Goal: Task Accomplishment & Management: Use online tool/utility

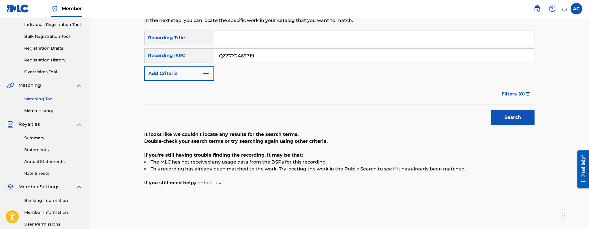
click at [258, 61] on input "QZZ7X2469719" at bounding box center [374, 56] width 320 height 14
paste input "HN52539251"
click at [491, 110] on button "Search" at bounding box center [512, 117] width 43 height 14
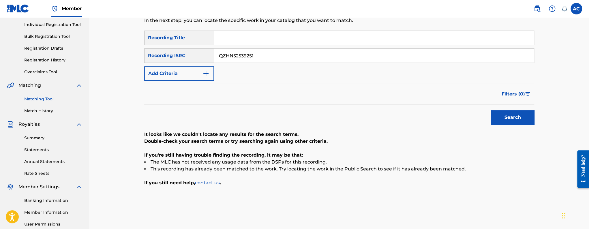
click at [240, 57] on input "QZHN52539251" at bounding box center [374, 56] width 320 height 14
paste input "Z7R2440748"
type input "QZZ7R2440748"
click at [491, 110] on button "Search" at bounding box center [512, 117] width 43 height 14
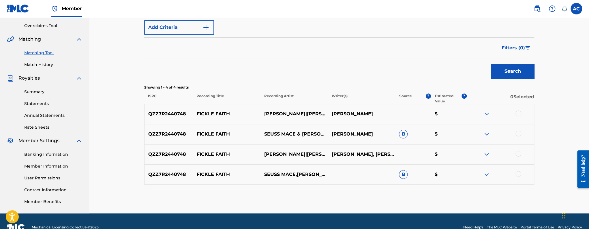
scroll to position [121, 0]
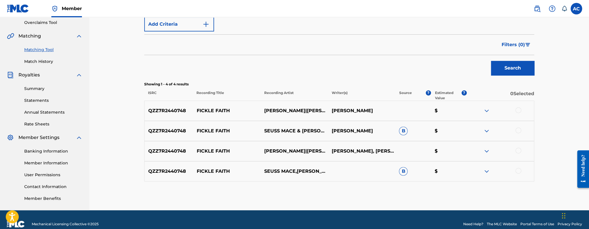
click at [518, 111] on div at bounding box center [519, 110] width 6 height 6
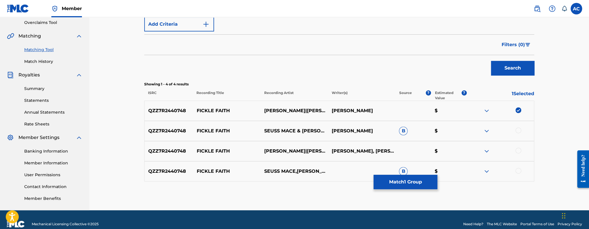
click at [519, 128] on div at bounding box center [519, 131] width 6 height 6
click at [520, 148] on div at bounding box center [519, 151] width 6 height 6
click at [520, 170] on div at bounding box center [519, 171] width 6 height 6
click at [429, 179] on button "Match 4 Groups" at bounding box center [406, 182] width 64 height 14
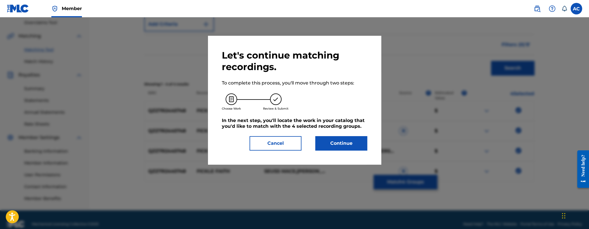
click at [353, 139] on button "Continue" at bounding box center [341, 143] width 52 height 14
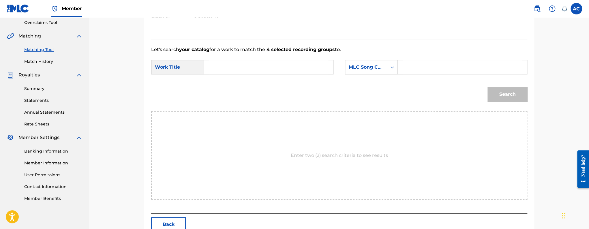
click at [270, 71] on input "Search Form" at bounding box center [268, 67] width 119 height 14
paste input "FICKLE FAITH"
type input "FICKLE FAITH"
click at [403, 70] on input "Search Form" at bounding box center [462, 67] width 119 height 14
paste input "FB1E0F"
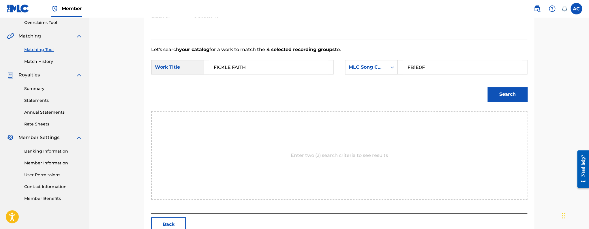
type input "FB1E0F"
click at [520, 103] on div "Search" at bounding box center [506, 92] width 43 height 23
click at [515, 98] on button "Search" at bounding box center [508, 94] width 40 height 14
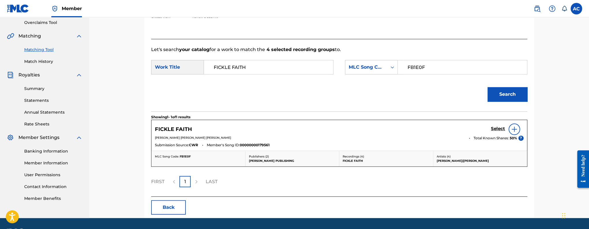
click at [494, 129] on h5 "Select" at bounding box center [498, 128] width 14 height 5
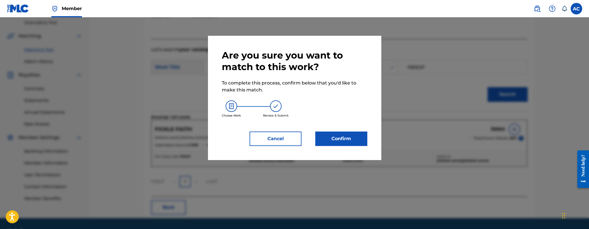
click at [355, 146] on button "Confirm" at bounding box center [341, 139] width 52 height 14
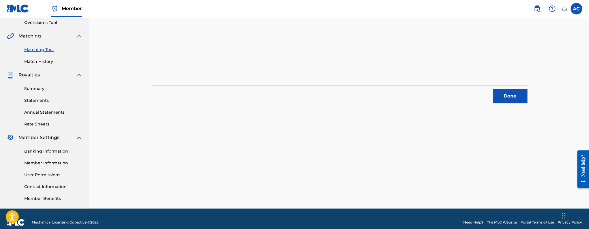
click at [511, 103] on div "4 Recording Groups are pending usage match to the work FICKLE FAITH . Congratul…" at bounding box center [339, 59] width 404 height 298
click at [510, 100] on button "Done" at bounding box center [510, 96] width 35 height 14
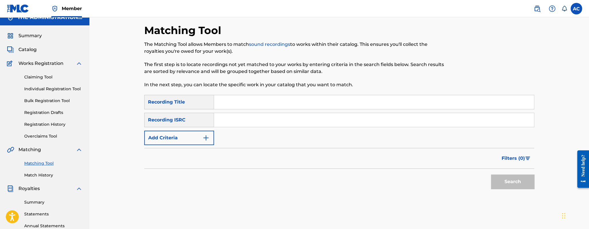
scroll to position [0, 0]
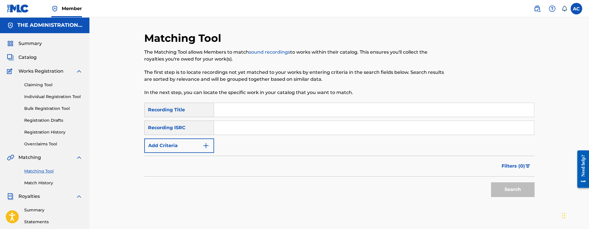
click at [239, 128] on input "Search Form" at bounding box center [374, 128] width 320 height 14
paste input "QZTBA2350071"
type input "QZTBA2350071"
click at [491, 182] on button "Search" at bounding box center [512, 189] width 43 height 14
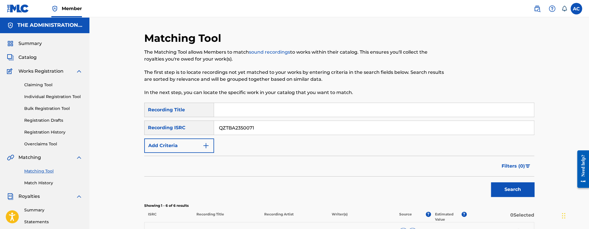
scroll to position [171, 0]
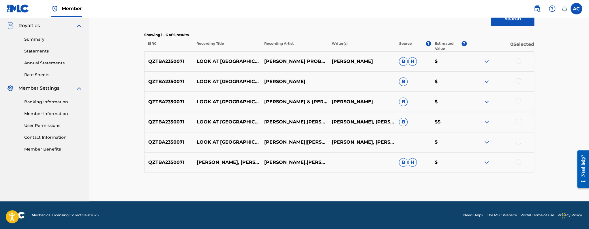
click at [517, 61] on div at bounding box center [519, 61] width 6 height 6
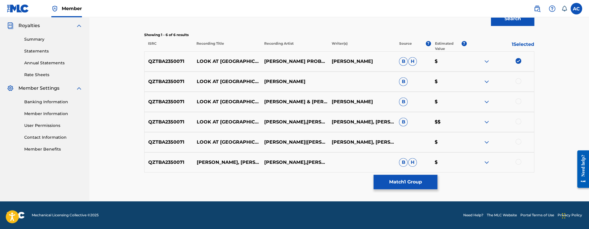
click at [518, 81] on div at bounding box center [519, 81] width 6 height 6
click at [518, 103] on div at bounding box center [519, 101] width 6 height 6
click at [521, 121] on div at bounding box center [519, 122] width 6 height 6
click at [520, 143] on div at bounding box center [519, 142] width 6 height 6
click at [514, 162] on div at bounding box center [500, 162] width 68 height 7
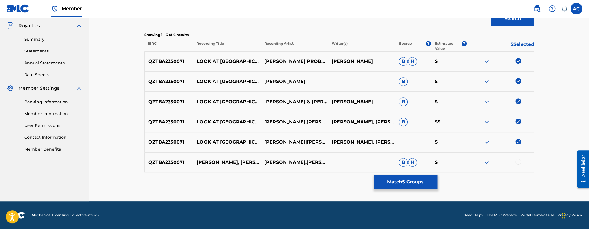
click at [518, 162] on div at bounding box center [519, 162] width 6 height 6
click at [428, 184] on button "Match 6 Groups" at bounding box center [406, 182] width 64 height 14
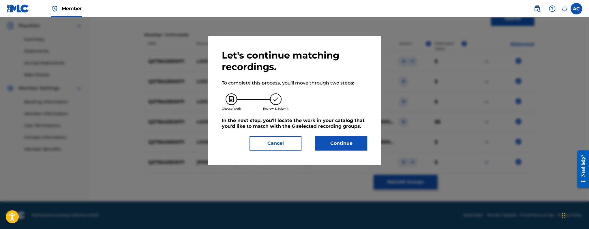
click at [337, 149] on button "Continue" at bounding box center [341, 143] width 52 height 14
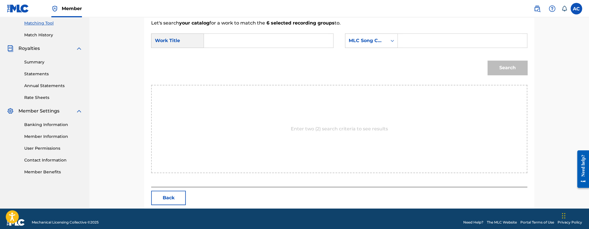
scroll to position [155, 0]
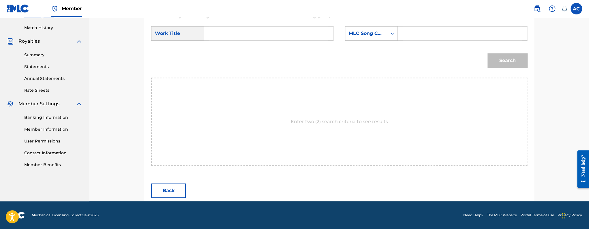
click at [278, 37] on input "Search Form" at bounding box center [268, 34] width 119 height 14
paste input "LOOK AT [GEOGRAPHIC_DATA]"
type input "LOOK AT [GEOGRAPHIC_DATA]"
click at [419, 32] on input "Search Form" at bounding box center [462, 34] width 119 height 14
paste input "LT05PE"
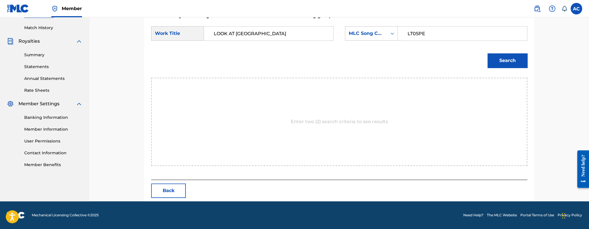
type input "LT05PE"
click at [507, 59] on button "Search" at bounding box center [508, 60] width 40 height 14
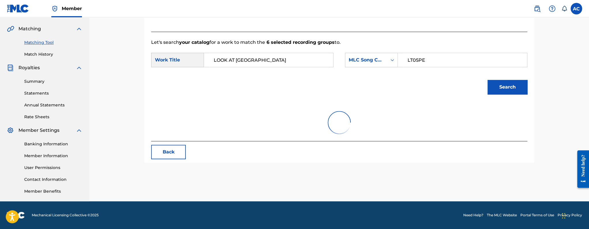
scroll to position [138, 0]
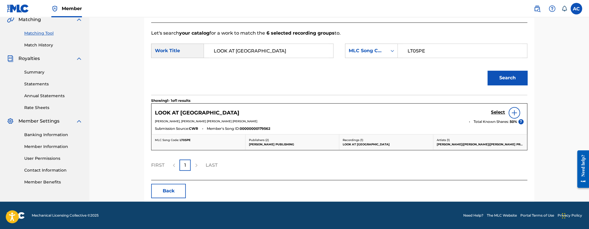
click at [503, 113] on h5 "Select" at bounding box center [498, 112] width 14 height 5
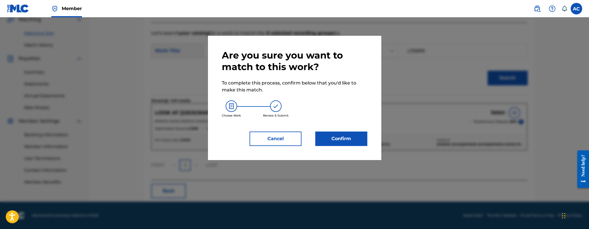
click at [330, 139] on button "Confirm" at bounding box center [341, 139] width 52 height 14
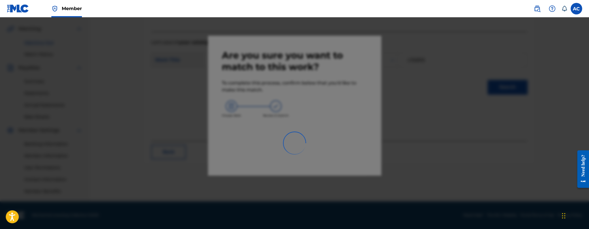
scroll to position [129, 0]
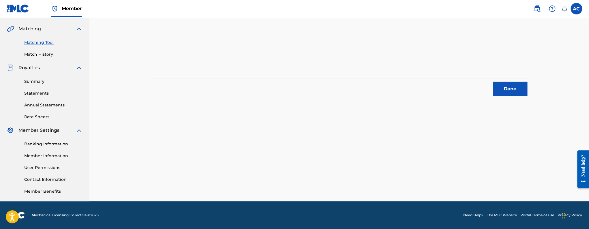
click at [496, 96] on button "Done" at bounding box center [510, 89] width 35 height 14
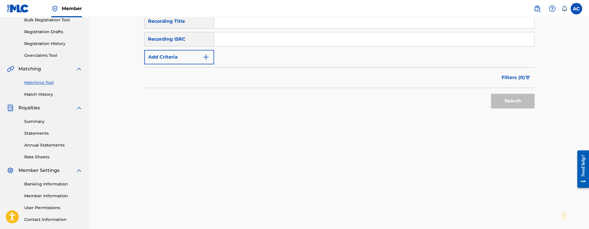
scroll to position [85, 0]
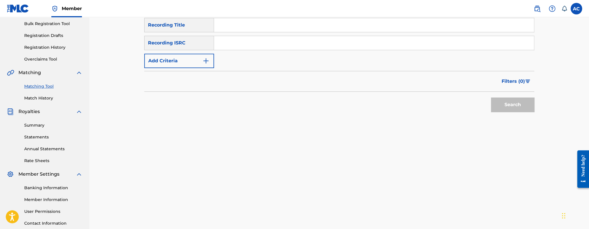
click at [224, 41] on input "Search Form" at bounding box center [374, 43] width 320 height 14
paste input "QZFZ42580829"
click at [491, 98] on button "Search" at bounding box center [512, 105] width 43 height 14
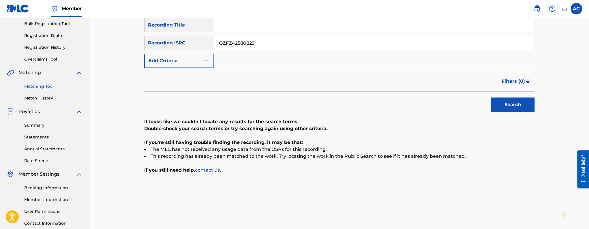
click at [264, 39] on input "QZFZ42580829" at bounding box center [374, 43] width 320 height 14
paste input "WFW2466755"
type input "QZWFW2466755"
click at [491, 98] on button "Search" at bounding box center [512, 105] width 43 height 14
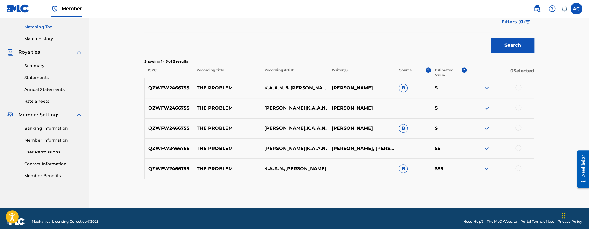
scroll to position [151, 0]
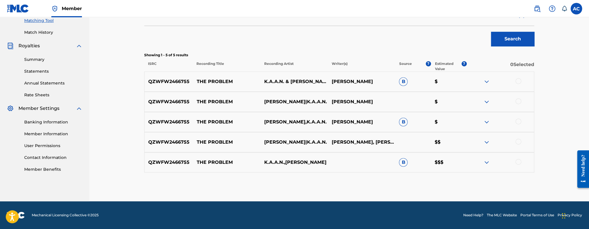
click at [520, 81] on div at bounding box center [519, 81] width 6 height 6
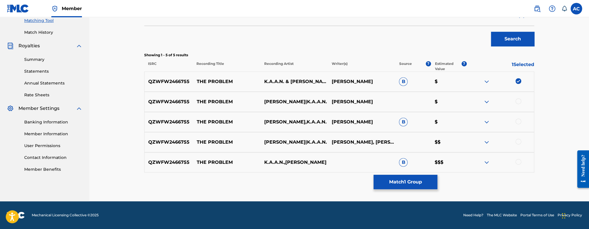
click at [519, 99] on div at bounding box center [519, 101] width 6 height 6
click at [519, 121] on div at bounding box center [519, 122] width 6 height 6
click at [518, 143] on div at bounding box center [519, 142] width 6 height 6
click at [519, 159] on div at bounding box center [519, 162] width 6 height 6
click at [433, 181] on button "Match 5 Groups" at bounding box center [406, 182] width 64 height 14
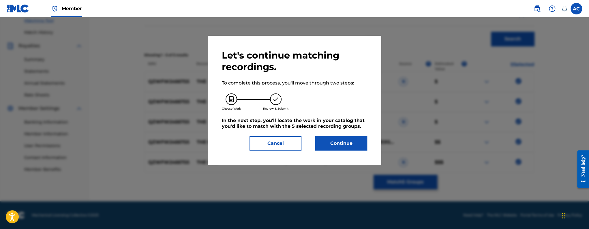
click at [362, 143] on button "Continue" at bounding box center [341, 143] width 52 height 14
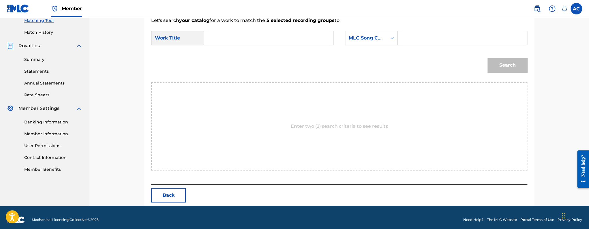
click at [282, 42] on input "Search Form" at bounding box center [268, 38] width 119 height 14
paste input "THE PROBLEM"
type input "THE PROBLEM"
click at [413, 35] on input "Search Form" at bounding box center [462, 38] width 119 height 14
paste input "TW6HCD"
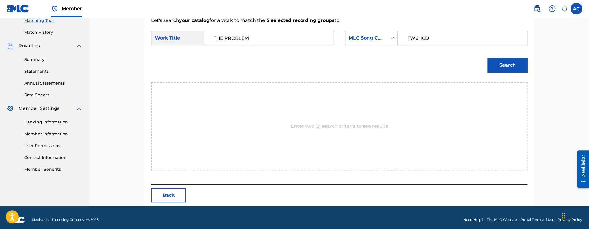
type input "TW6HCD"
click at [488, 58] on button "Search" at bounding box center [508, 65] width 40 height 14
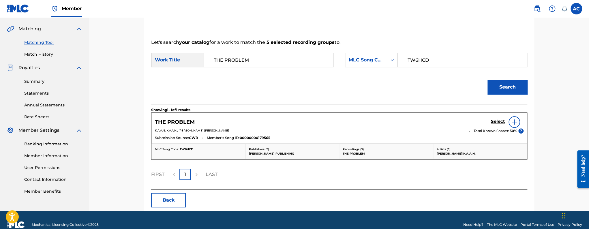
scroll to position [138, 0]
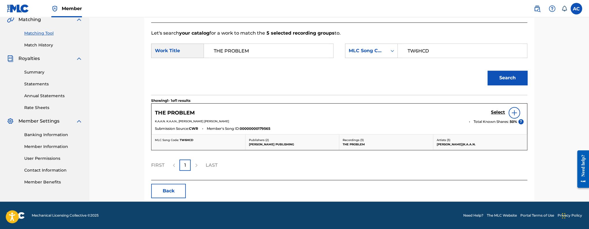
click at [493, 111] on h5 "Select" at bounding box center [498, 112] width 14 height 5
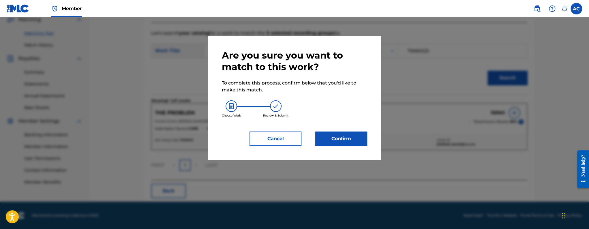
click at [335, 131] on div "Are you sure you want to match to this work? To complete this process, confirm …" at bounding box center [294, 98] width 145 height 96
click at [337, 134] on button "Confirm" at bounding box center [341, 139] width 52 height 14
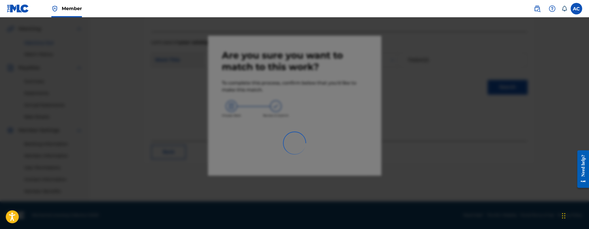
scroll to position [129, 0]
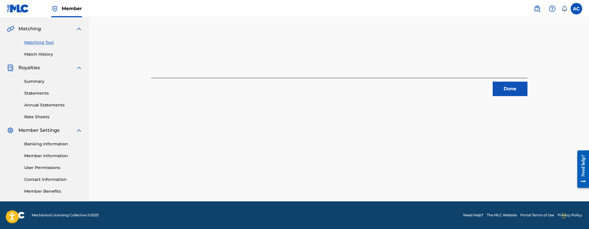
click at [513, 89] on button "Done" at bounding box center [510, 89] width 35 height 14
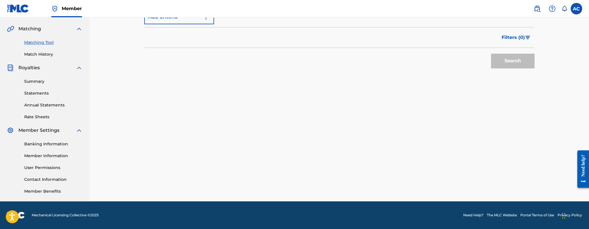
scroll to position [77, 0]
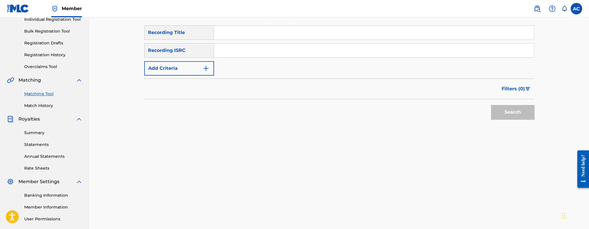
click at [229, 55] on input "Search Form" at bounding box center [374, 51] width 320 height 14
paste input "QZWFV2402390"
type input "QZWFV2402390"
click at [491, 105] on button "Search" at bounding box center [512, 112] width 43 height 14
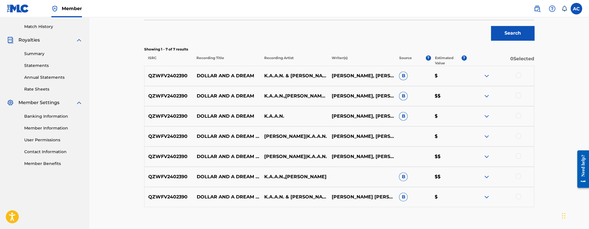
scroll to position [168, 0]
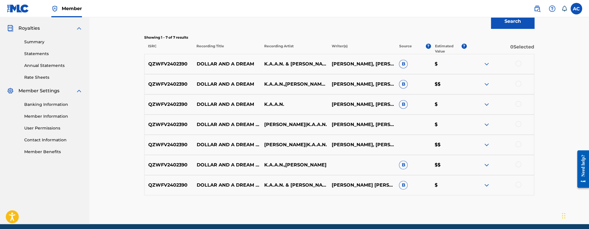
click at [517, 65] on div at bounding box center [519, 64] width 6 height 6
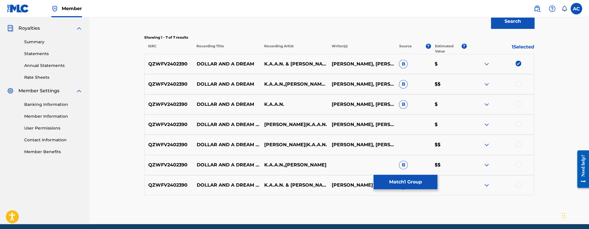
click at [520, 84] on div at bounding box center [519, 84] width 6 height 6
click at [519, 104] on div at bounding box center [519, 104] width 6 height 6
click at [519, 122] on div at bounding box center [519, 124] width 6 height 6
click at [519, 144] on div at bounding box center [519, 144] width 6 height 6
click at [519, 163] on div at bounding box center [519, 165] width 6 height 6
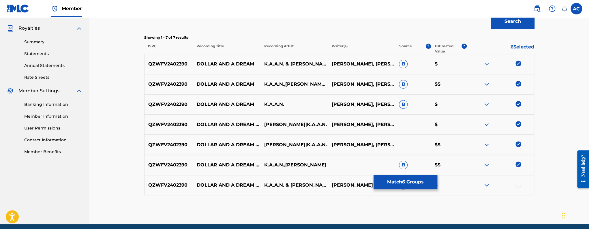
click at [518, 183] on div at bounding box center [519, 185] width 6 height 6
click at [410, 181] on button "Match 7 Groups" at bounding box center [406, 182] width 64 height 14
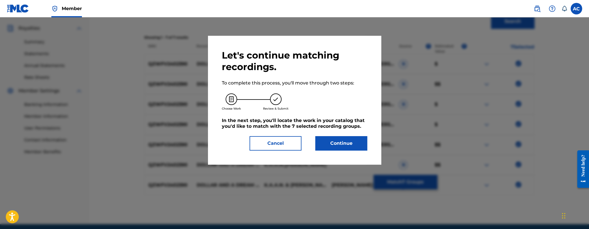
click at [340, 146] on button "Continue" at bounding box center [341, 143] width 52 height 14
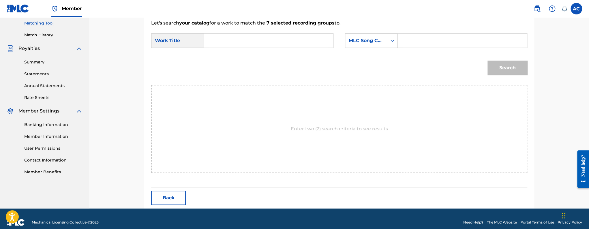
scroll to position [155, 0]
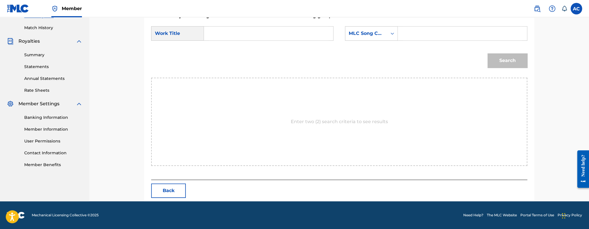
click at [254, 34] on input "Search Form" at bounding box center [268, 34] width 119 height 14
paste input "DOLLAR AND A DREAM"
type input "DOLLAR AND A DREAM"
click at [410, 32] on input "Search Form" at bounding box center [462, 34] width 119 height 14
paste input "DQ8POJ"
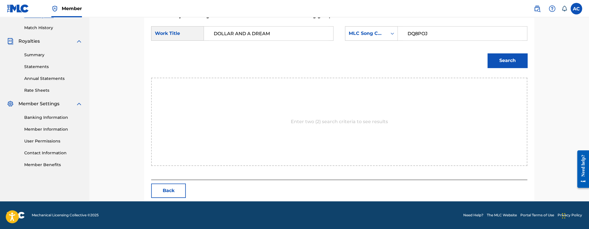
type input "DQ8POJ"
click at [496, 61] on button "Search" at bounding box center [508, 60] width 40 height 14
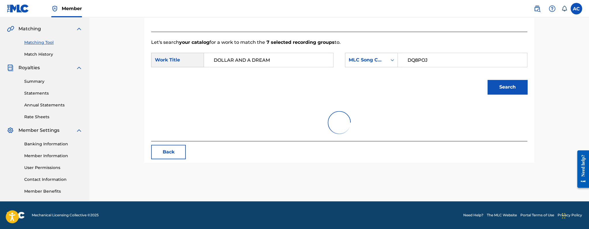
scroll to position [138, 0]
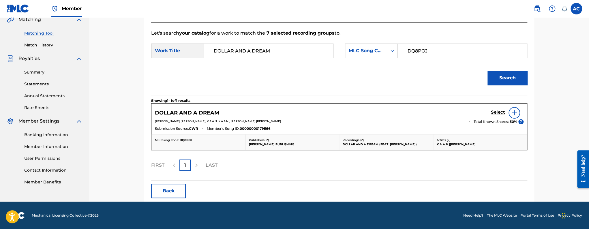
click at [497, 115] on link "Select" at bounding box center [498, 113] width 14 height 6
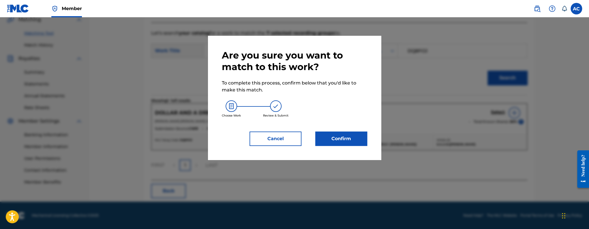
click at [346, 134] on button "Confirm" at bounding box center [341, 139] width 52 height 14
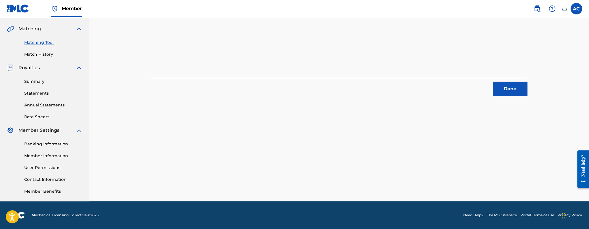
click at [499, 92] on button "Done" at bounding box center [510, 89] width 35 height 14
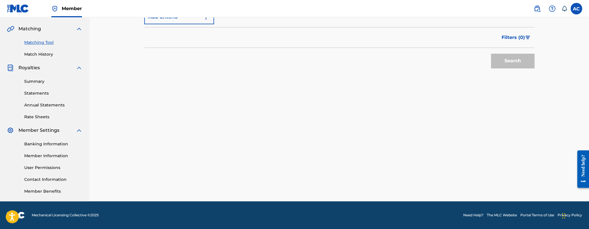
scroll to position [15, 0]
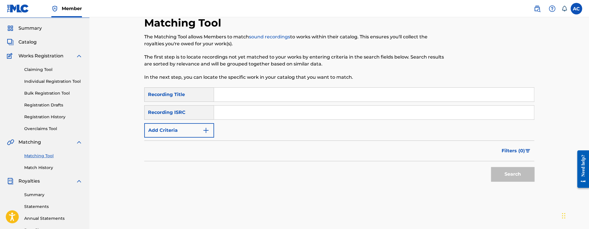
click at [248, 125] on div "SearchWithCriteriab11a6cde-aeeb-4186-b20e-2a824c039185 Recording Title SearchWi…" at bounding box center [339, 112] width 390 height 50
click at [248, 118] on input "Search Form" at bounding box center [374, 113] width 320 height 14
paste input "QZDA42425077"
type input "QZDA42425077"
click at [491, 167] on button "Search" at bounding box center [512, 174] width 43 height 14
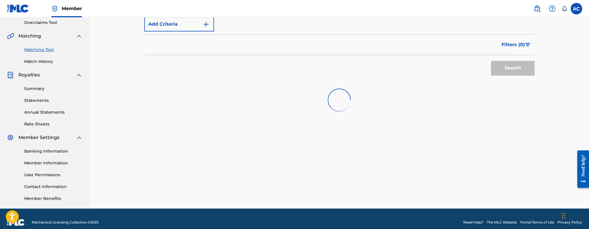
scroll to position [129, 0]
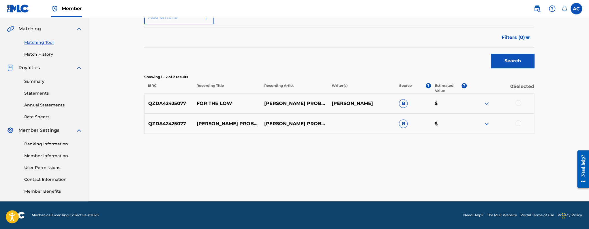
click at [519, 104] on div at bounding box center [519, 103] width 6 height 6
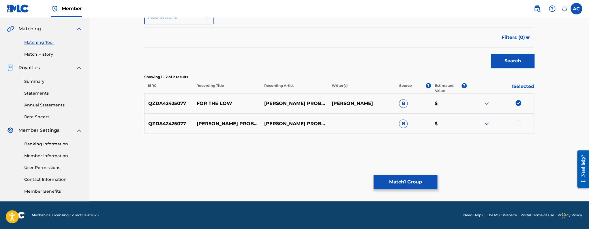
click at [518, 124] on div at bounding box center [519, 123] width 6 height 6
click at [395, 193] on div "Matching Tool The Matching Tool allows Members to match sound recordings to wor…" at bounding box center [339, 52] width 390 height 298
click at [396, 187] on button "Match 2 Groups" at bounding box center [406, 182] width 64 height 14
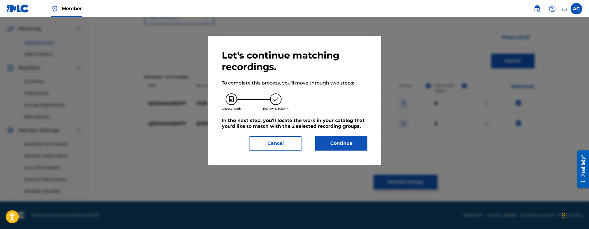
click at [326, 146] on button "Continue" at bounding box center [341, 143] width 52 height 14
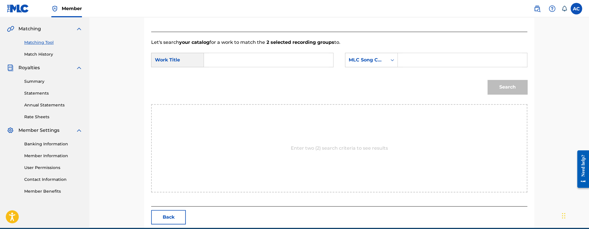
click at [271, 62] on input "Search Form" at bounding box center [268, 60] width 119 height 14
paste input "FOR THE LOW"
type input "FOR THE LOW"
click at [423, 54] on input "Search Form" at bounding box center [462, 60] width 119 height 14
paste input "FI1ISB"
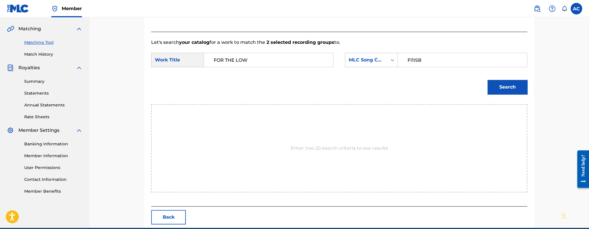
type input "FI1ISB"
click at [507, 91] on button "Search" at bounding box center [508, 87] width 40 height 14
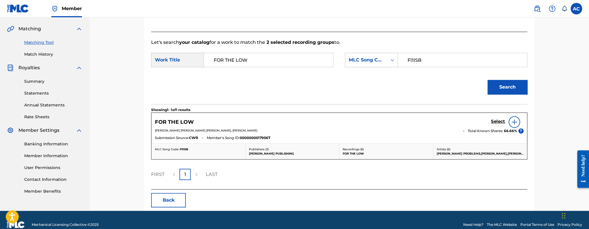
click at [503, 119] on h5 "Select" at bounding box center [498, 121] width 14 height 5
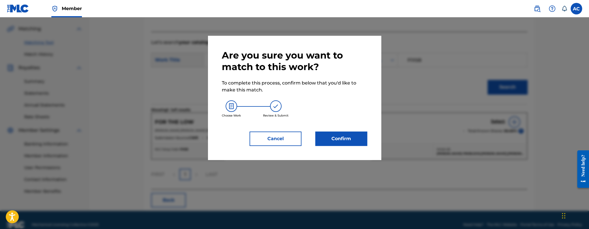
click at [352, 140] on button "Confirm" at bounding box center [341, 139] width 52 height 14
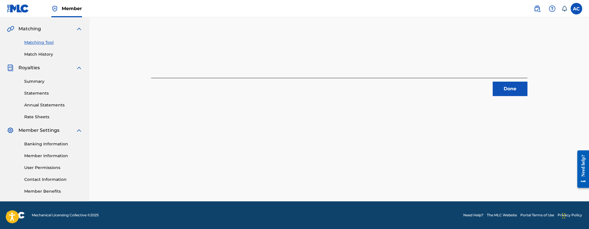
click at [516, 94] on button "Done" at bounding box center [510, 89] width 35 height 14
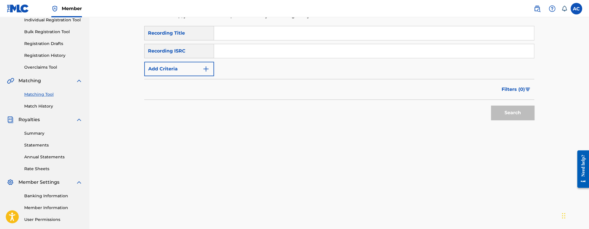
scroll to position [75, 0]
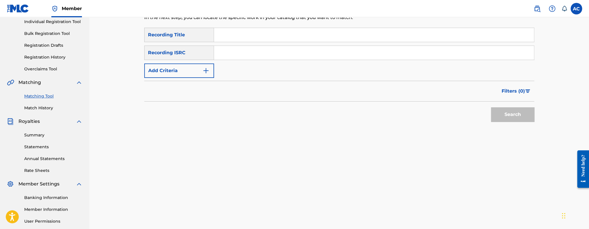
click at [238, 55] on input "Search Form" at bounding box center [374, 53] width 320 height 14
paste input "USAT21802222"
type input "USAT21802222"
click at [491, 107] on button "Search" at bounding box center [512, 114] width 43 height 14
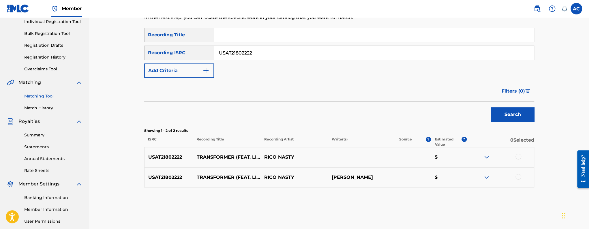
click at [518, 157] on div at bounding box center [519, 157] width 6 height 6
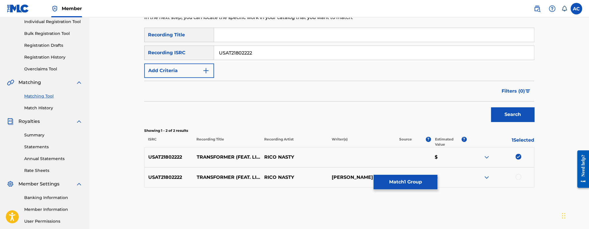
click at [519, 175] on div at bounding box center [519, 177] width 6 height 6
click at [406, 184] on button "Match 2 Groups" at bounding box center [406, 182] width 64 height 14
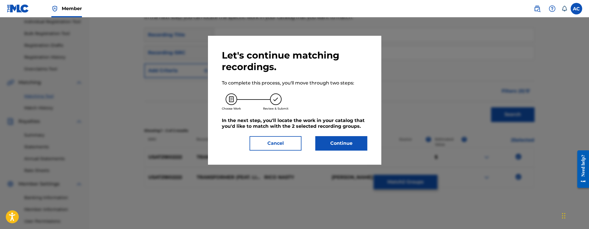
click at [334, 143] on button "Continue" at bounding box center [341, 143] width 52 height 14
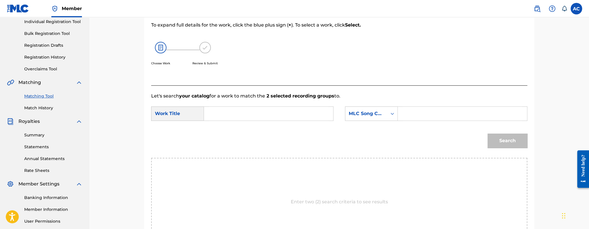
click at [245, 112] on input "Search Form" at bounding box center [268, 114] width 119 height 14
paste input "TRANSFORMER"
type input "TRANSFORMER"
click at [411, 109] on input "Search Form" at bounding box center [462, 114] width 119 height 14
paste input "T50ZI9"
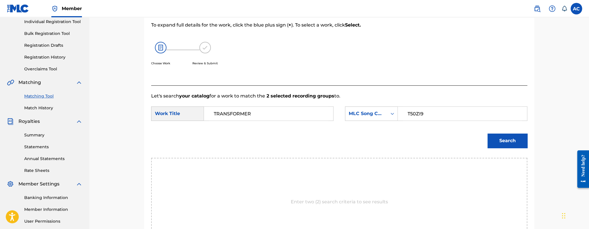
type input "T50ZI9"
click at [503, 140] on button "Search" at bounding box center [508, 141] width 40 height 14
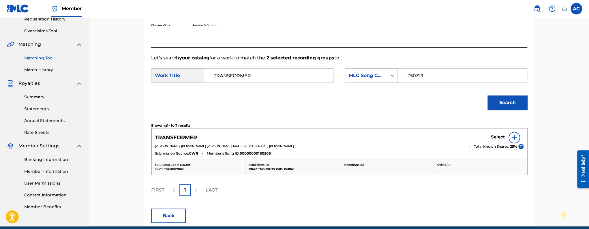
scroll to position [129, 0]
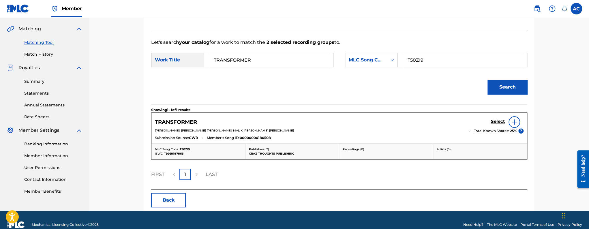
click at [493, 120] on h5 "Select" at bounding box center [498, 121] width 14 height 5
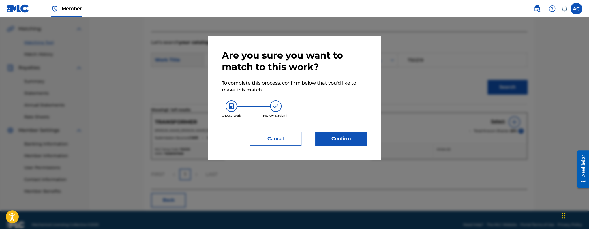
click at [342, 138] on button "Confirm" at bounding box center [341, 139] width 52 height 14
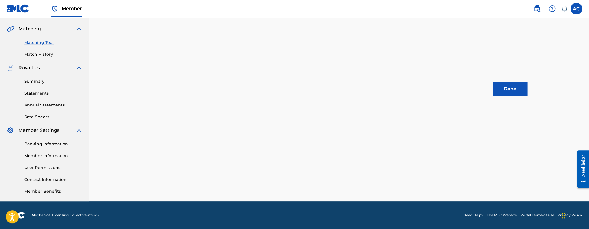
click at [503, 88] on button "Done" at bounding box center [510, 89] width 35 height 14
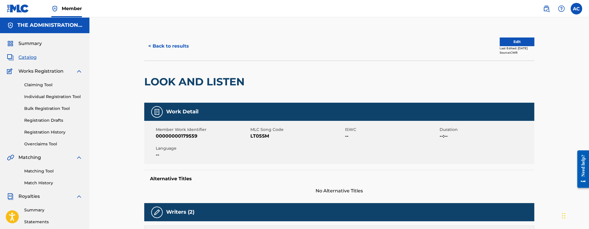
click at [176, 43] on button "< Back to results" at bounding box center [168, 46] width 49 height 14
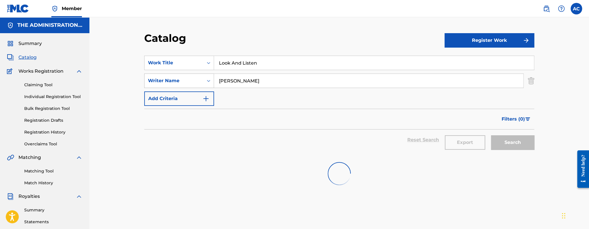
scroll to position [11, 0]
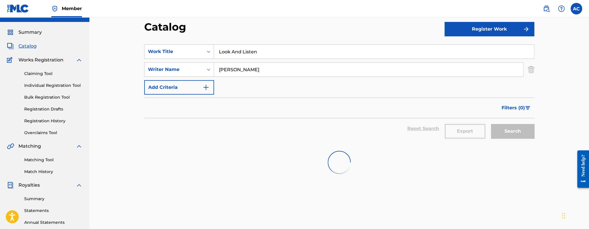
click at [238, 52] on input "Look And Listen" at bounding box center [374, 52] width 320 height 14
paste input "Free Thought"
type input "Free Thought"
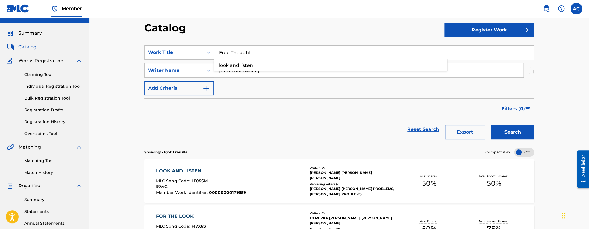
scroll to position [6, 0]
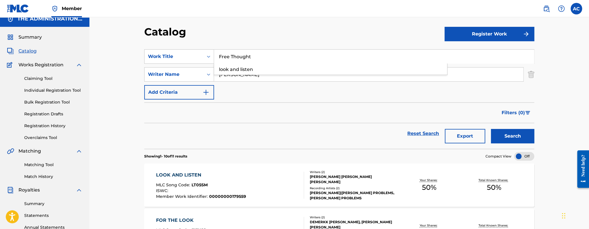
click at [491, 129] on button "Search" at bounding box center [512, 136] width 43 height 14
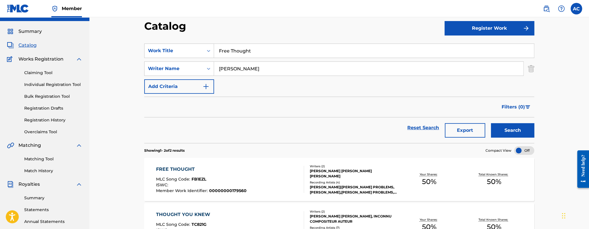
scroll to position [35, 0]
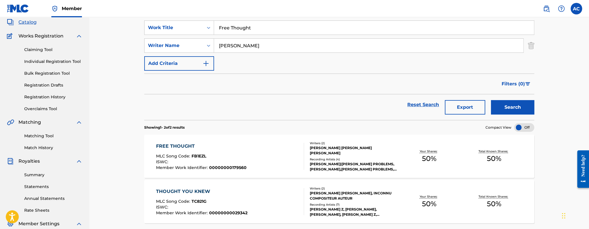
click at [263, 151] on div "FREE THOUGHT MLC Song Code : FB1EZL ISWC : Member Work Identifier : 00000000179…" at bounding box center [230, 156] width 148 height 27
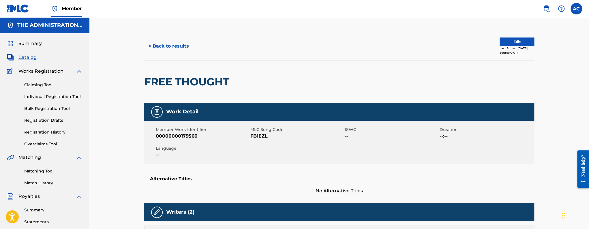
click at [176, 41] on button "< Back to results" at bounding box center [168, 46] width 49 height 14
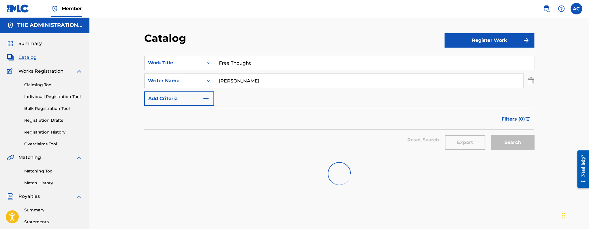
scroll to position [35, 0]
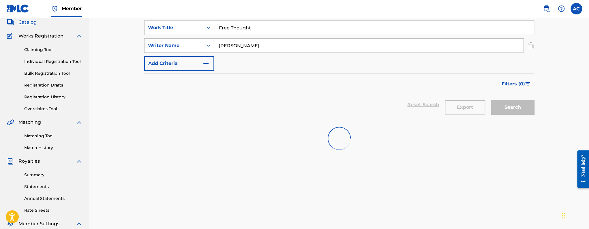
click at [226, 32] on input "Free Thought" at bounding box center [374, 28] width 320 height 14
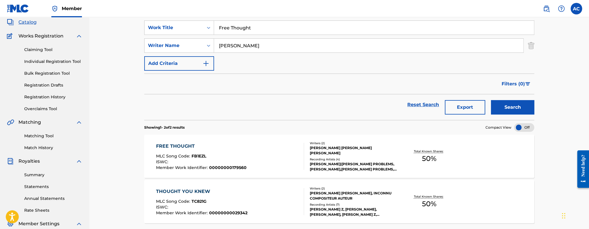
click at [226, 32] on input "Free Thought" at bounding box center [374, 28] width 320 height 14
paste input "ickle Faith"
type input "Fickle Faith"
click at [491, 100] on button "Search" at bounding box center [512, 107] width 43 height 14
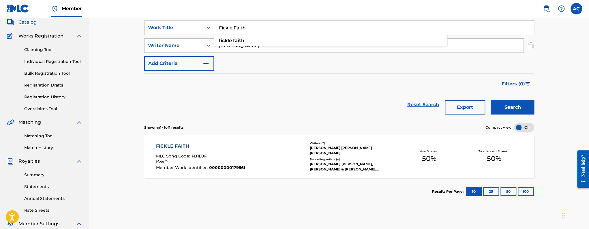
click at [228, 149] on div "FICKLE FAITH" at bounding box center [200, 146] width 89 height 7
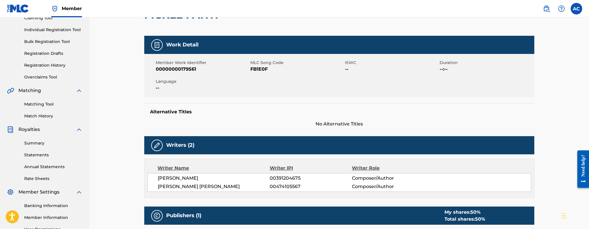
scroll to position [10, 0]
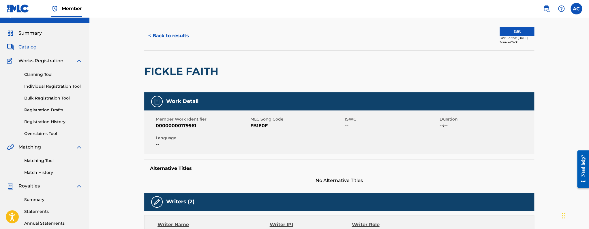
click at [190, 65] on h2 "FICKLE FAITH" at bounding box center [182, 71] width 77 height 13
copy div "FICKLE FAITH"
click at [263, 124] on span "FB1E0F" at bounding box center [296, 125] width 93 height 7
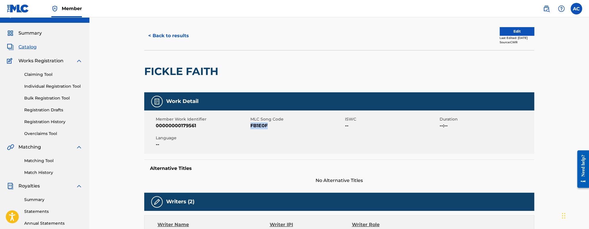
click at [263, 124] on span "FB1E0F" at bounding box center [296, 125] width 93 height 7
copy span "FB1E0F"
click at [159, 38] on button "< Back to results" at bounding box center [168, 36] width 49 height 14
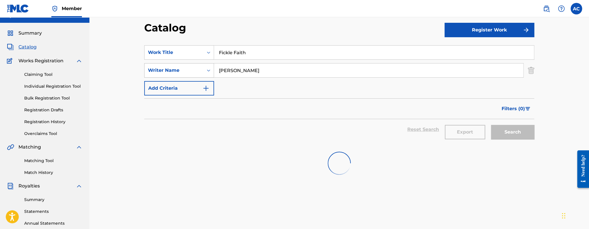
scroll to position [35, 0]
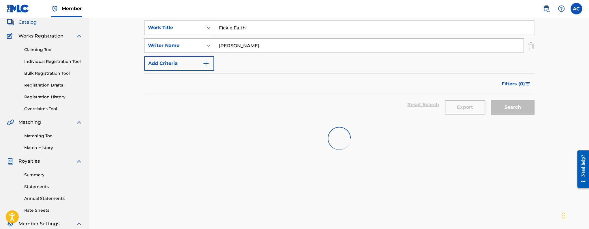
click at [229, 34] on div "Fickle Faith" at bounding box center [374, 27] width 320 height 14
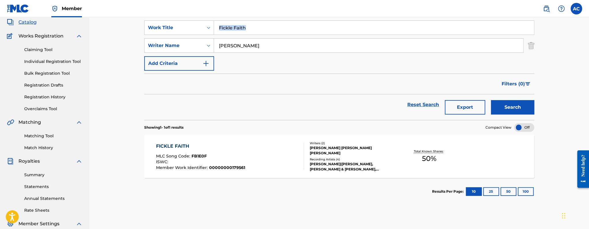
click at [229, 34] on div "Fickle Faith" at bounding box center [374, 27] width 320 height 14
click at [233, 24] on input "Fickle Faith" at bounding box center [374, 28] width 320 height 14
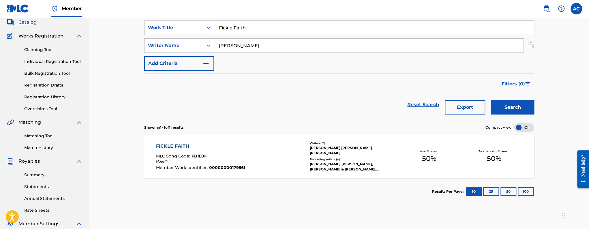
paste input "Look At Us"
type input "Look At Us"
click at [491, 100] on button "Search" at bounding box center [512, 107] width 43 height 14
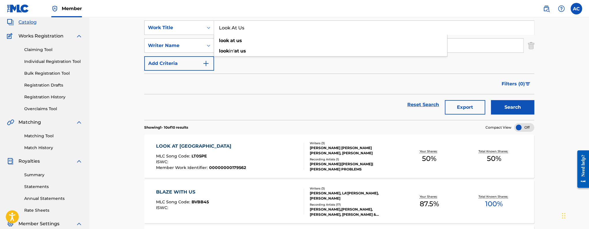
click at [232, 147] on div "LOOK AT [GEOGRAPHIC_DATA]" at bounding box center [201, 146] width 90 height 7
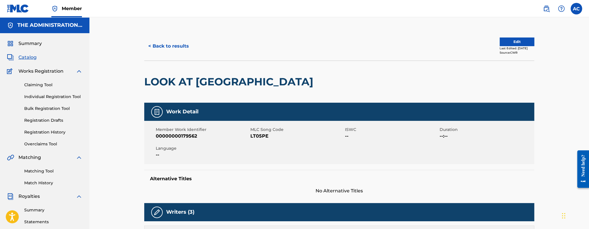
click at [159, 51] on button "< Back to results" at bounding box center [168, 46] width 49 height 14
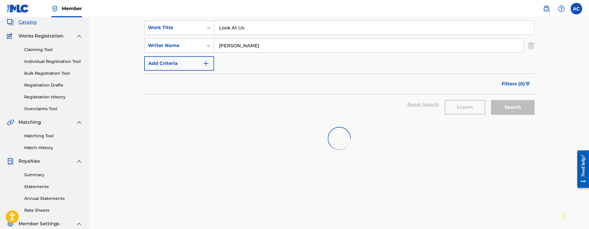
click at [229, 27] on input "Look At Us" at bounding box center [374, 28] width 320 height 14
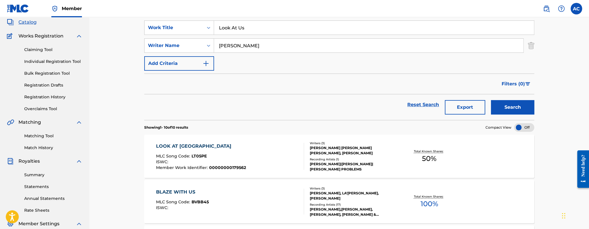
click at [229, 27] on input "Look At Us" at bounding box center [374, 28] width 320 height 14
paste input "QZTBA2350071"
type input "QZTBA2350071"
click at [491, 100] on button "Search" at bounding box center [512, 107] width 43 height 14
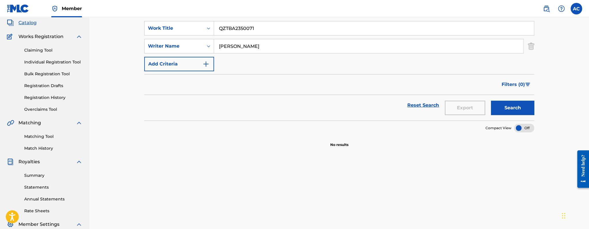
scroll to position [34, 0]
click at [232, 24] on input "QZTBA2350071" at bounding box center [374, 29] width 320 height 14
click at [30, 25] on span "Catalog" at bounding box center [27, 23] width 18 height 7
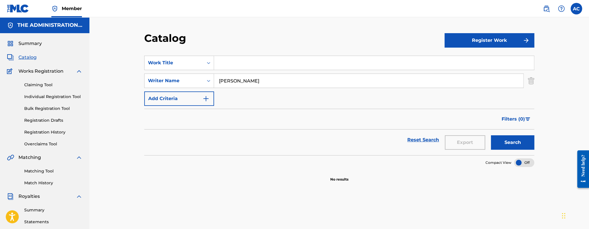
click at [39, 58] on div "Catalog" at bounding box center [45, 57] width 76 height 7
click at [16, 59] on link "Catalog" at bounding box center [22, 57] width 30 height 7
click at [26, 62] on div "Summary Catalog Works Registration Claiming Tool Individual Registration Tool B…" at bounding box center [44, 181] width 89 height 297
click at [27, 56] on span "Catalog" at bounding box center [27, 57] width 18 height 7
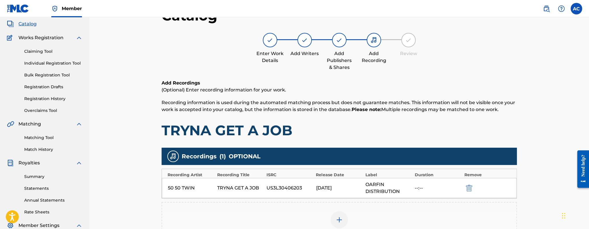
scroll to position [11, 0]
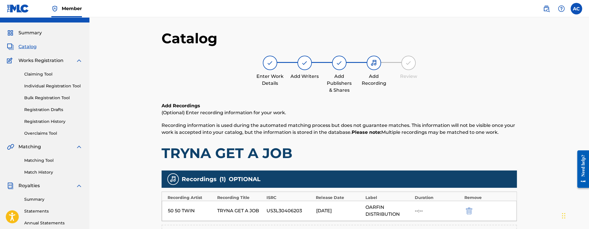
click at [29, 48] on span "Catalog" at bounding box center [27, 46] width 18 height 7
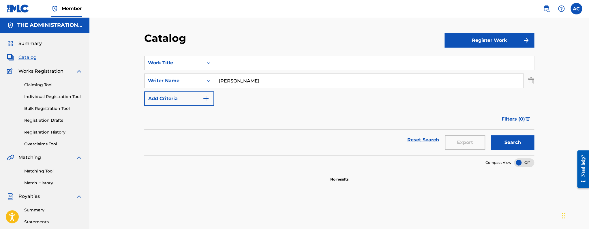
click at [220, 64] on input "Search Form" at bounding box center [374, 63] width 320 height 14
paste input "Look At Us"
type input "Look At Us"
click at [491, 135] on button "Search" at bounding box center [512, 142] width 43 height 14
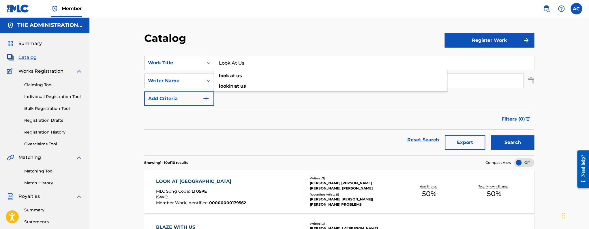
click at [232, 183] on div "LOOK AT [GEOGRAPHIC_DATA]" at bounding box center [201, 181] width 90 height 7
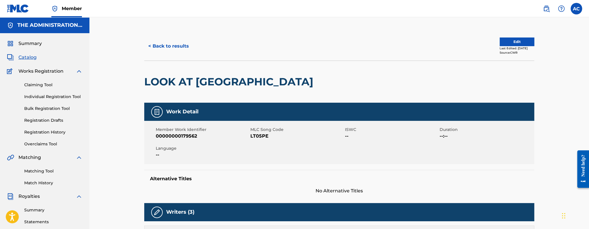
click at [183, 81] on h2 "LOOK AT [GEOGRAPHIC_DATA]" at bounding box center [230, 81] width 172 height 13
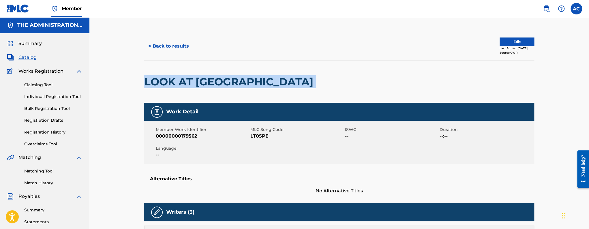
click at [183, 81] on h2 "LOOK AT [GEOGRAPHIC_DATA]" at bounding box center [230, 81] width 172 height 13
copy div "LOOK AT [GEOGRAPHIC_DATA]"
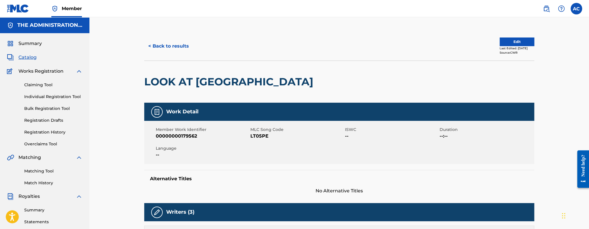
click at [255, 134] on span "LT05PE" at bounding box center [296, 136] width 93 height 7
copy span "LT05PE"
click at [168, 43] on button "< Back to results" at bounding box center [168, 46] width 49 height 14
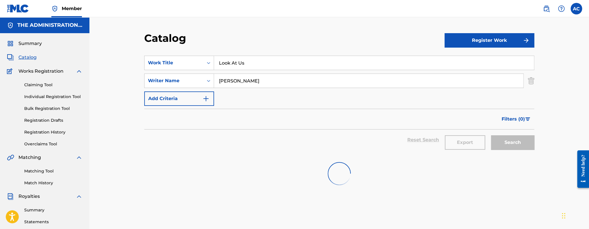
click at [248, 68] on input "Look At Us" at bounding box center [374, 63] width 320 height 14
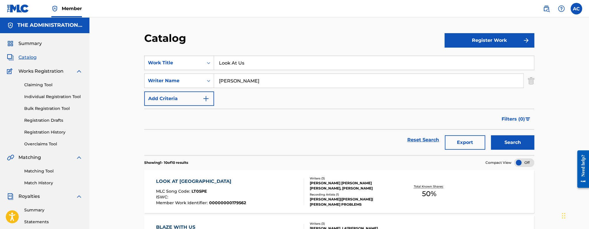
click at [248, 68] on input "Look At Us" at bounding box center [374, 63] width 320 height 14
paste input "The Uno"
type input "The Uno"
click at [491, 135] on button "Search" at bounding box center [512, 142] width 43 height 14
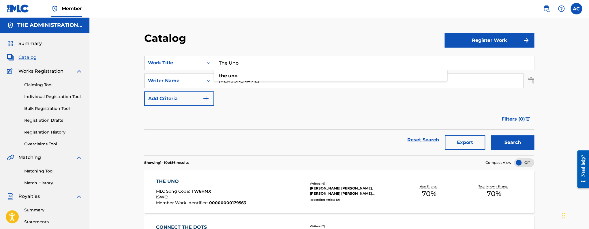
click at [259, 178] on div "THE UNO MLC Song Code : TW6HMX ISWC : Member Work Identifier : 00000000179563" at bounding box center [230, 191] width 148 height 27
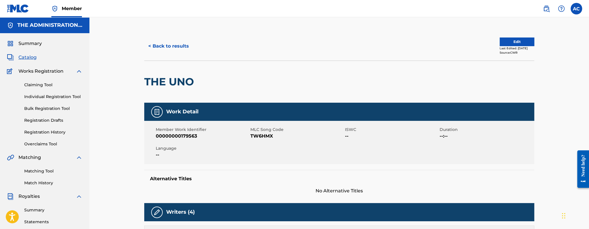
click at [172, 42] on button "< Back to results" at bounding box center [168, 46] width 49 height 14
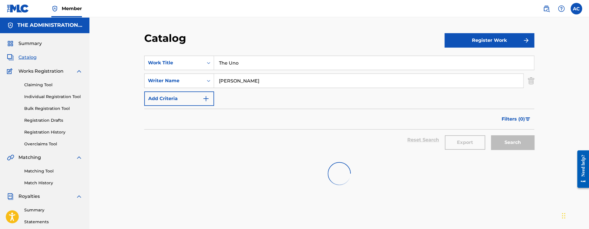
click at [218, 58] on input "The Uno" at bounding box center [374, 63] width 320 height 14
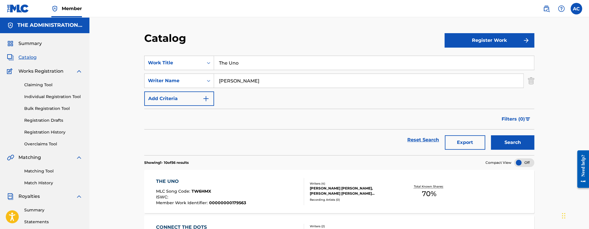
click at [218, 58] on input "The Uno" at bounding box center [374, 63] width 320 height 14
paste input "Bad Intentions"
type input "Bad Intentions"
click at [491, 135] on button "Search" at bounding box center [512, 142] width 43 height 14
click at [223, 198] on div "ISWC :" at bounding box center [201, 198] width 91 height 6
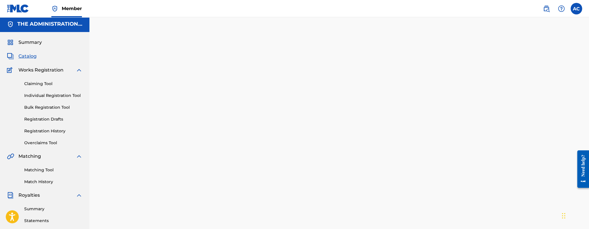
scroll to position [3, 0]
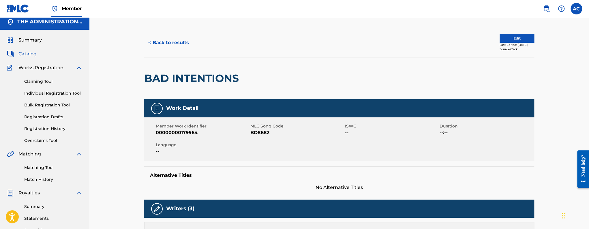
click at [172, 47] on button "< Back to results" at bounding box center [168, 42] width 49 height 14
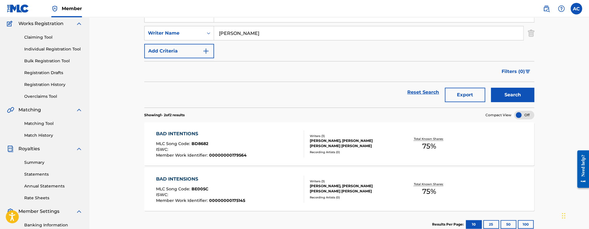
scroll to position [57, 0]
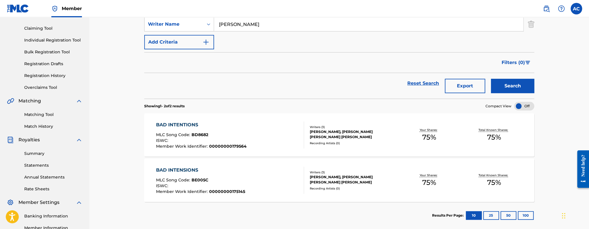
click at [273, 129] on div "BAD INTENTIONS MLC Song Code : BD8682 ISWC : Member Work Identifier : 000000001…" at bounding box center [230, 134] width 148 height 27
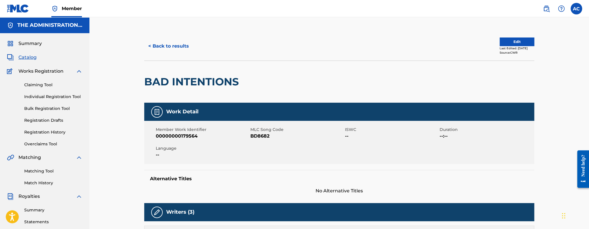
click at [181, 42] on button "< Back to results" at bounding box center [168, 46] width 49 height 14
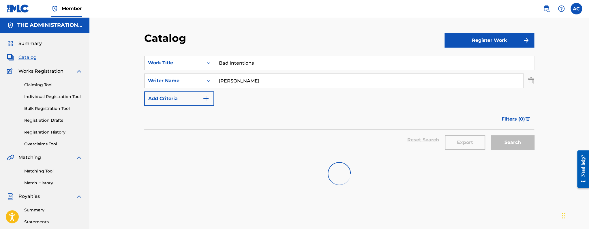
scroll to position [57, 0]
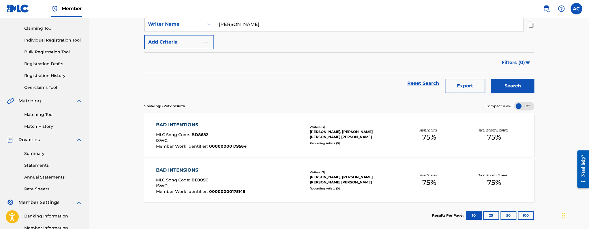
click at [242, 176] on div "BAD INTENSIONS MLC Song Code : BE005C ISWC : Member Work Identifier : 000000001…" at bounding box center [200, 180] width 89 height 27
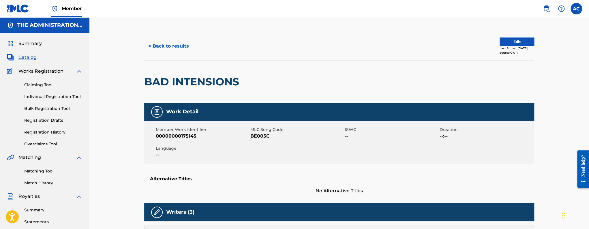
click at [519, 46] on button "Edit" at bounding box center [517, 42] width 35 height 9
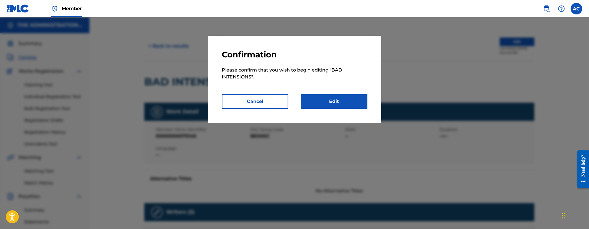
click at [359, 103] on link "Edit" at bounding box center [334, 101] width 66 height 14
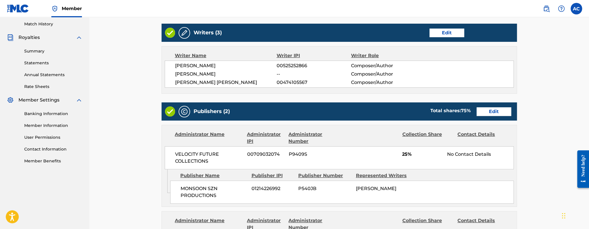
scroll to position [332, 0]
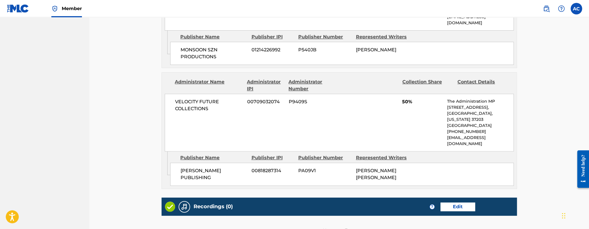
click at [453, 198] on div "Recordings (0) ? Edit" at bounding box center [339, 207] width 355 height 18
click at [453, 203] on link "Edit" at bounding box center [458, 207] width 35 height 9
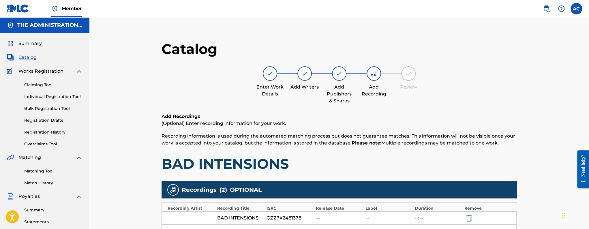
click at [31, 60] on span "Catalog" at bounding box center [27, 57] width 18 height 7
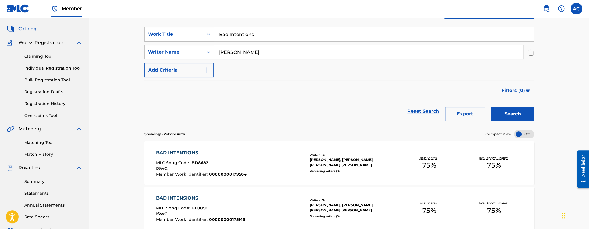
scroll to position [50, 0]
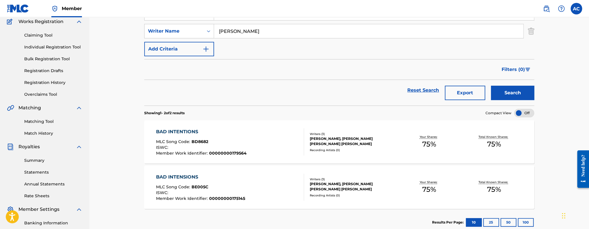
click at [217, 136] on div "BAD INTENTIONS MLC Song Code : BD8682 ISWC : Member Work Identifier : 000000001…" at bounding box center [201, 141] width 91 height 27
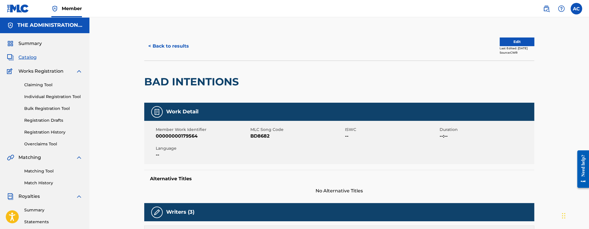
click at [519, 44] on button "Edit" at bounding box center [517, 42] width 35 height 9
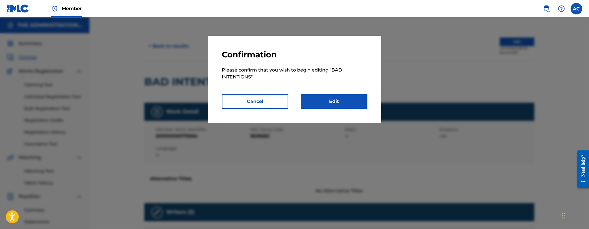
click at [333, 96] on link "Edit" at bounding box center [334, 101] width 66 height 14
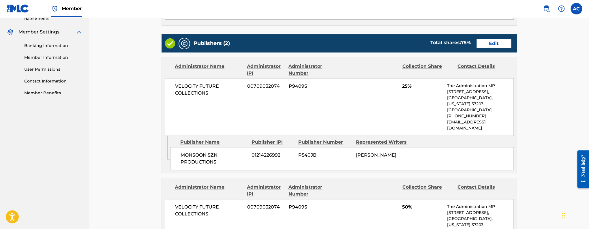
scroll to position [377, 0]
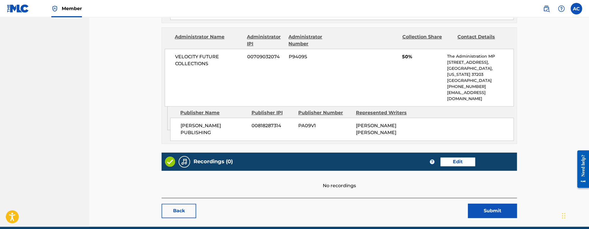
click at [457, 158] on link "Edit" at bounding box center [458, 162] width 35 height 9
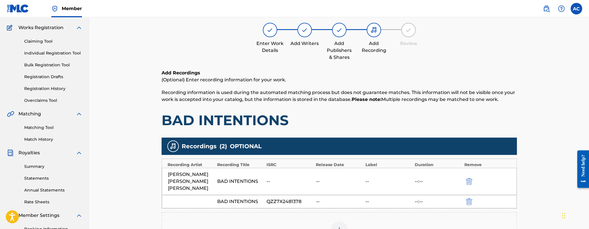
scroll to position [144, 0]
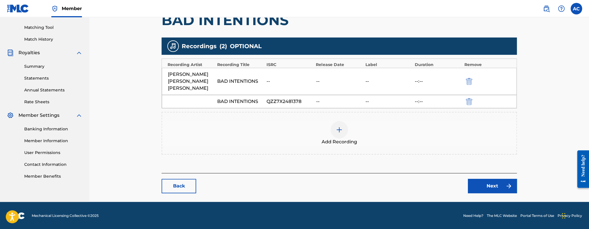
click at [177, 183] on link "Back" at bounding box center [179, 186] width 35 height 14
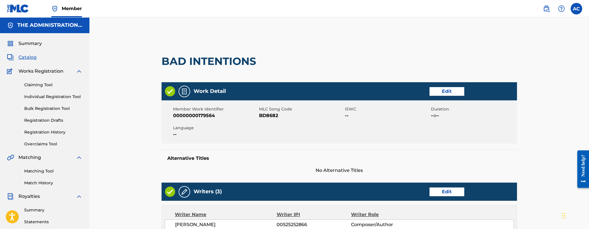
click at [29, 58] on span "Catalog" at bounding box center [27, 57] width 18 height 7
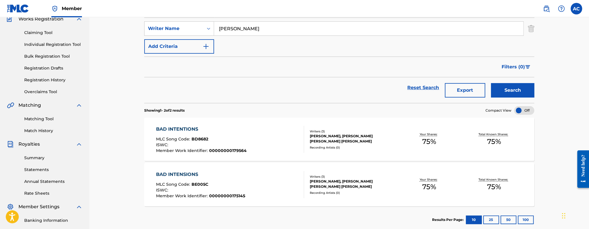
click at [282, 183] on div "BAD INTENSIONS MLC Song Code : BE005C ISWC : Member Work Identifier : 000000001…" at bounding box center [230, 184] width 148 height 27
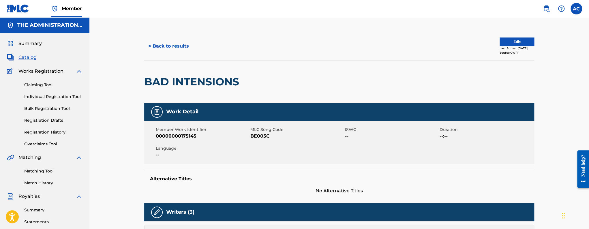
click at [504, 46] on div "Last Edited: April 18, 2025" at bounding box center [517, 48] width 35 height 4
click at [505, 42] on button "Edit" at bounding box center [517, 42] width 35 height 9
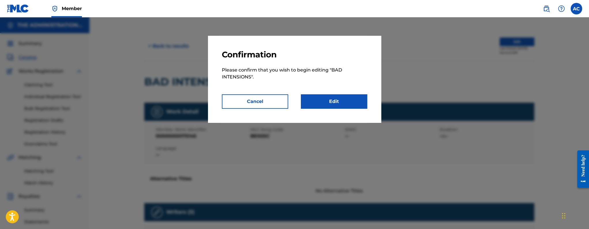
click at [324, 101] on link "Edit" at bounding box center [334, 101] width 66 height 14
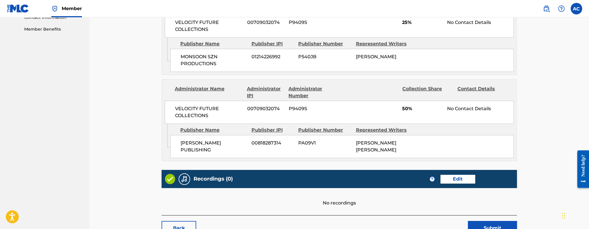
scroll to position [332, 0]
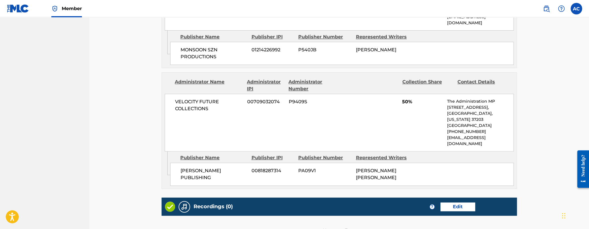
click at [457, 203] on link "Edit" at bounding box center [458, 207] width 35 height 9
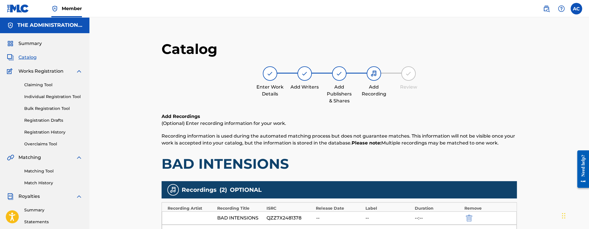
click at [34, 59] on span "Catalog" at bounding box center [27, 57] width 18 height 7
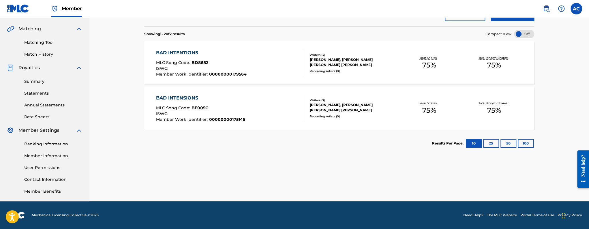
scroll to position [72, 0]
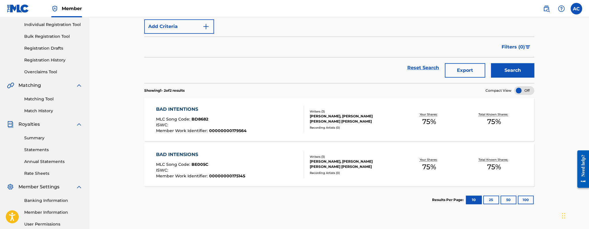
click at [260, 131] on div "BAD INTENTIONS MLC Song Code : BD8682 ISWC : Member Work Identifier : 000000001…" at bounding box center [230, 119] width 148 height 27
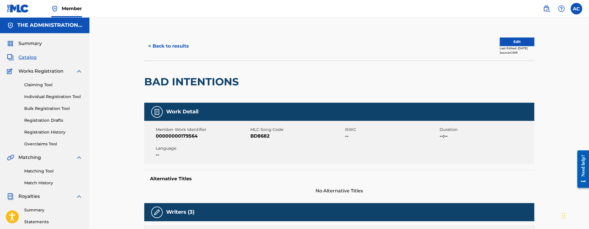
click at [267, 137] on span "BD8682" at bounding box center [296, 136] width 93 height 7
copy span "BD8682"
click at [178, 48] on button "< Back to results" at bounding box center [168, 46] width 49 height 14
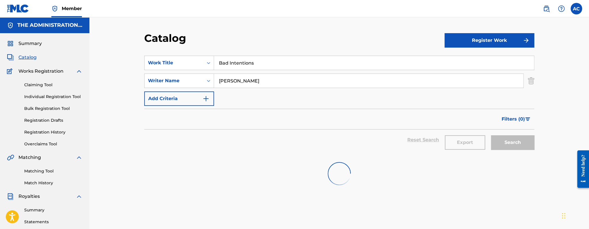
scroll to position [72, 0]
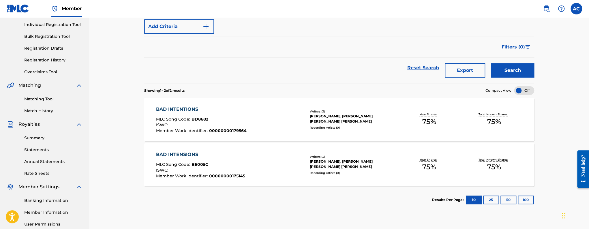
click at [273, 161] on div "BAD INTENSIONS MLC Song Code : BE005C ISWC : Member Work Identifier : 000000001…" at bounding box center [230, 164] width 148 height 27
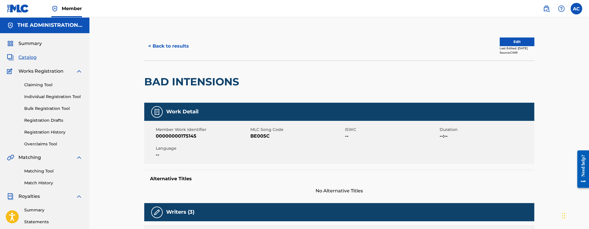
click at [266, 137] on span "BE005C" at bounding box center [296, 136] width 93 height 7
copy span "BE005C"
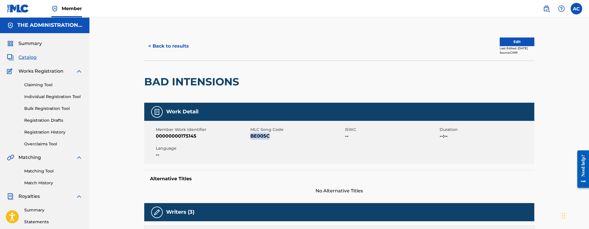
click at [174, 46] on button "< Back to results" at bounding box center [168, 46] width 49 height 14
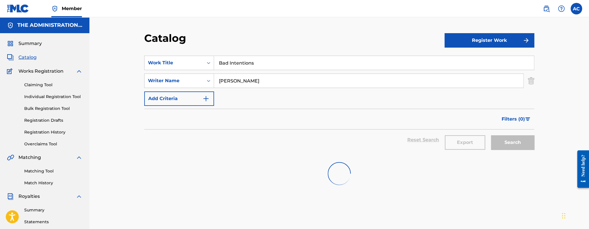
click at [244, 68] on input "Bad Intentions" at bounding box center [374, 63] width 320 height 14
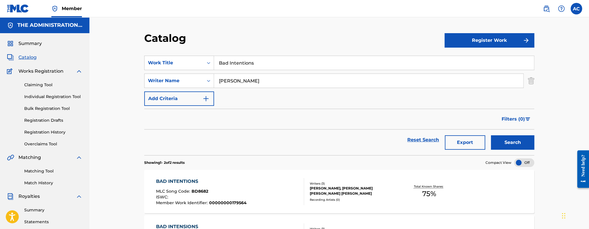
click at [244, 68] on input "Bad Intentions" at bounding box center [374, 63] width 320 height 14
paste input "The Problem"
type input "The Problem"
click at [491, 135] on button "Search" at bounding box center [512, 142] width 43 height 14
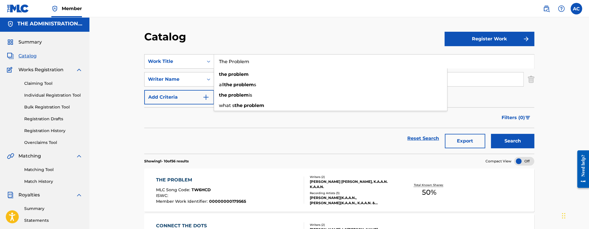
scroll to position [2, 0]
click at [212, 194] on div "ISWC :" at bounding box center [201, 196] width 90 height 6
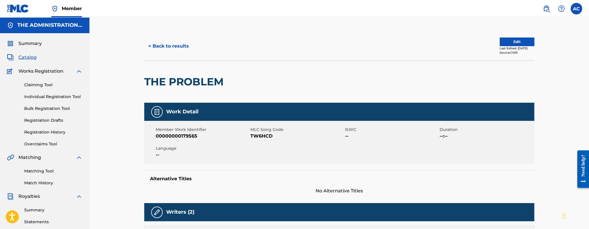
click at [179, 81] on h2 "THE PROBLEM" at bounding box center [185, 81] width 82 height 13
copy div "THE PROBLEM"
click at [260, 140] on div "Member Work Identifier 00000000179565 MLC Song Code TW6HCD ISWC -- Duration --:…" at bounding box center [339, 142] width 390 height 43
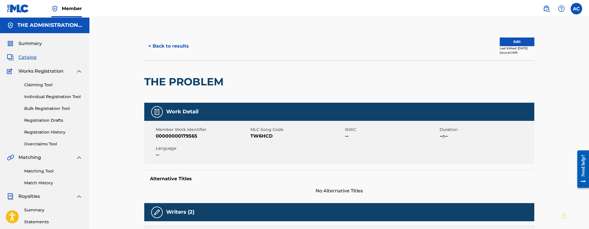
click at [260, 140] on div "Member Work Identifier 00000000179565 MLC Song Code TW6HCD ISWC -- Duration --:…" at bounding box center [339, 142] width 390 height 43
click at [260, 137] on span "TW6HCD" at bounding box center [296, 136] width 93 height 7
copy span "TW6HCD"
click at [169, 48] on button "< Back to results" at bounding box center [168, 46] width 49 height 14
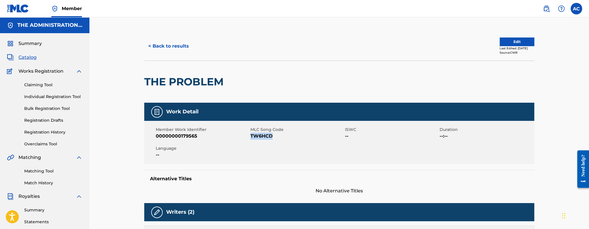
scroll to position [2, 0]
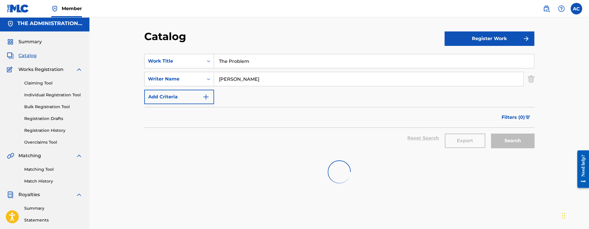
click at [235, 57] on input "The Problem" at bounding box center [374, 61] width 320 height 14
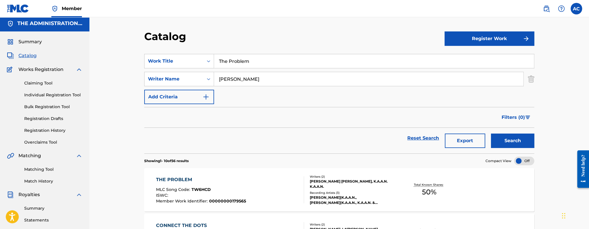
click at [491, 134] on button "Search" at bounding box center [512, 141] width 43 height 14
click at [254, 57] on input "The Problem" at bounding box center [374, 61] width 320 height 14
paste input "Dollar and a drea"
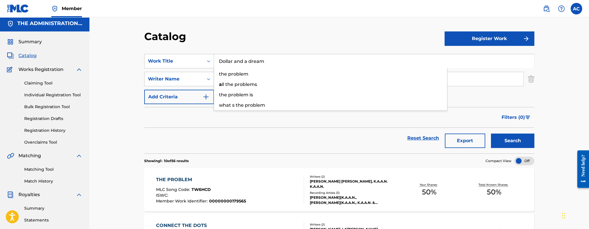
type input "Dollar and a dream"
click at [491, 134] on button "Search" at bounding box center [512, 141] width 43 height 14
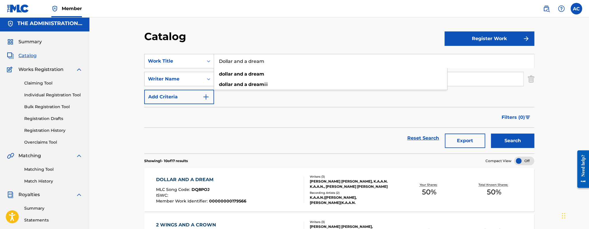
click at [491, 134] on button "Search" at bounding box center [512, 141] width 43 height 14
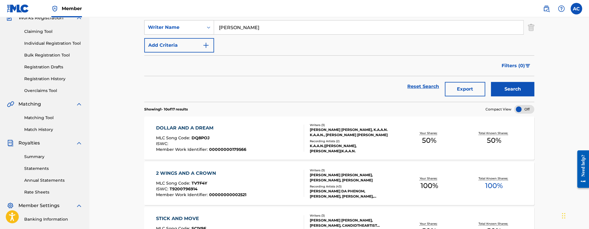
scroll to position [112, 0]
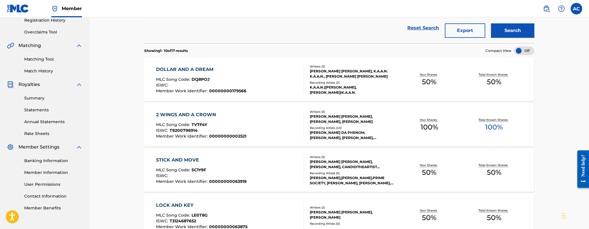
click at [265, 80] on div "DOLLAR AND A DREAM MLC Song Code : DQ8POJ ISWC : Member Work Identifier : 00000…" at bounding box center [230, 79] width 148 height 27
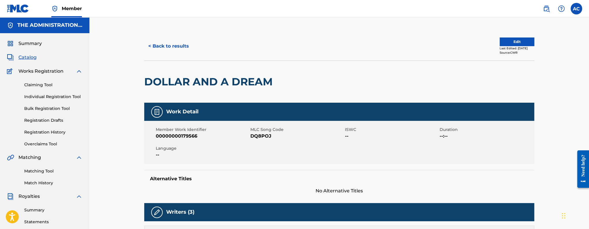
click at [204, 75] on h2 "DOLLAR AND A DREAM" at bounding box center [209, 81] width 131 height 13
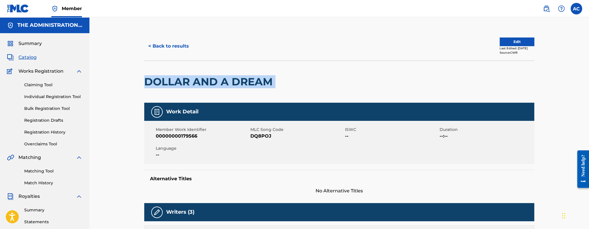
click at [204, 75] on h2 "DOLLAR AND A DREAM" at bounding box center [209, 81] width 131 height 13
copy div "DOLLAR AND A DREAM"
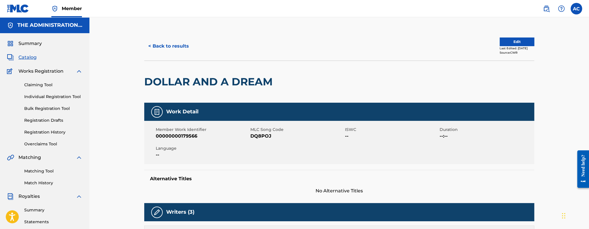
click at [256, 135] on span "DQ8POJ" at bounding box center [296, 136] width 93 height 7
copy span "DQ8POJ"
click at [173, 43] on button "< Back to results" at bounding box center [168, 46] width 49 height 14
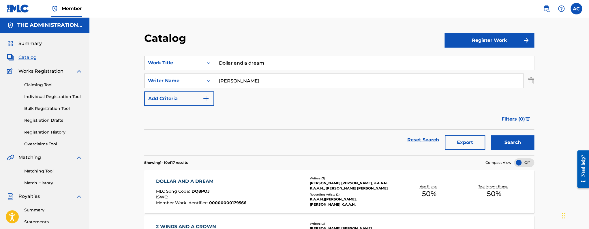
click at [233, 63] on input "Dollar and a dream" at bounding box center [374, 63] width 320 height 14
paste input "For The Low"
type input "For The Low"
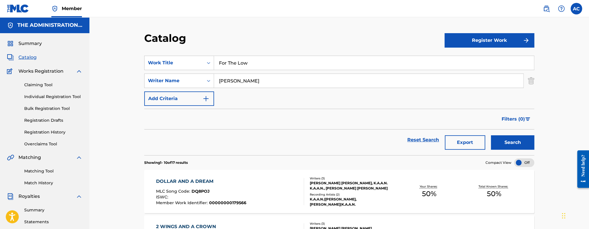
click at [491, 135] on button "Search" at bounding box center [512, 142] width 43 height 14
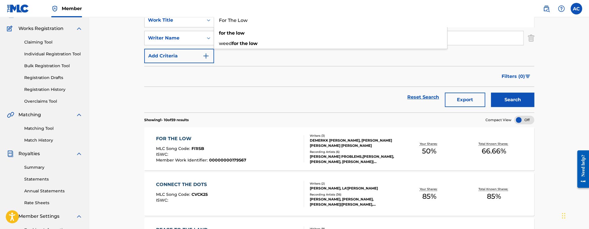
scroll to position [66, 0]
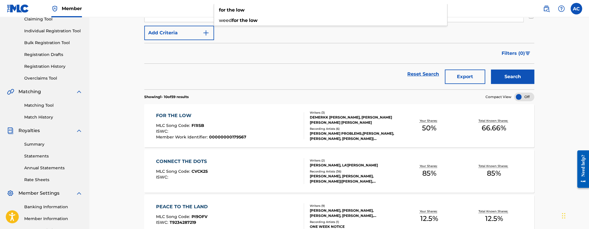
click at [267, 133] on div "FOR THE LOW MLC Song Code : FI1ISB ISWC : Member Work Identifier : 000000001795…" at bounding box center [230, 125] width 148 height 27
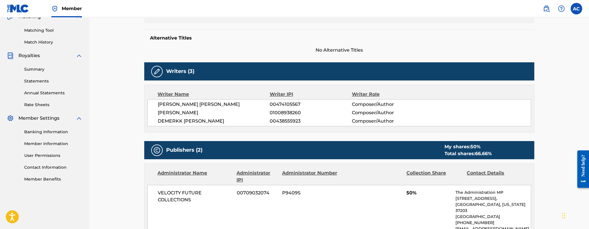
scroll to position [9, 0]
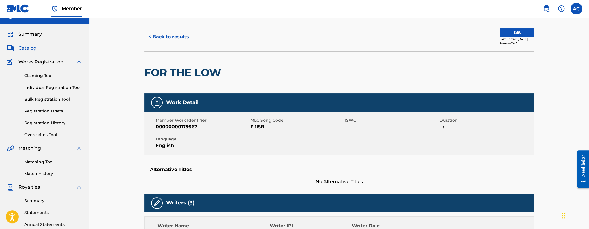
click at [213, 72] on h2 "FOR THE LOW" at bounding box center [184, 72] width 80 height 13
click at [260, 126] on span "FI1ISB" at bounding box center [296, 126] width 93 height 7
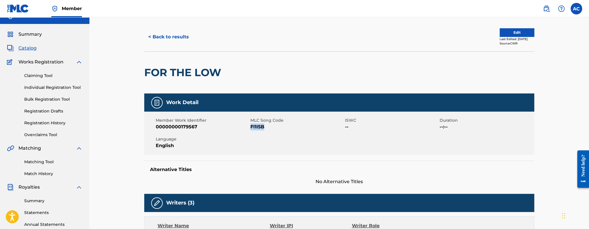
click at [191, 40] on button "< Back to results" at bounding box center [168, 37] width 49 height 14
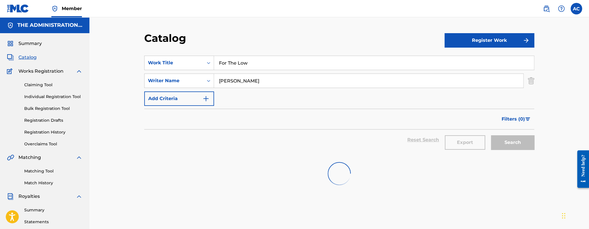
click at [261, 66] on input "For The Low" at bounding box center [374, 63] width 320 height 14
paste input "Lost!"
type input "Lost!"
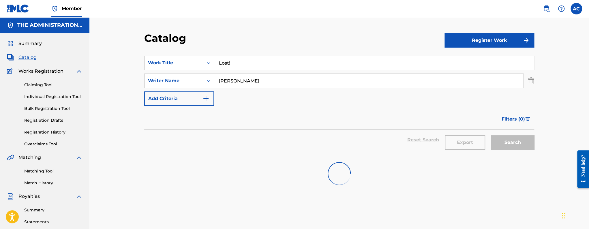
click at [491, 135] on button "Search" at bounding box center [512, 142] width 43 height 14
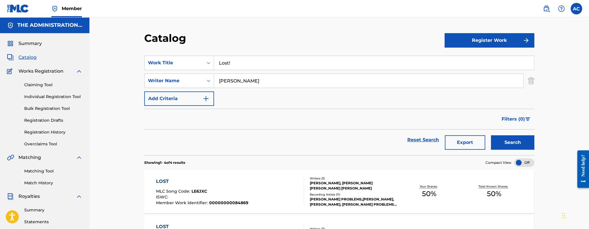
click at [250, 180] on div "LOST MLC Song Code : LE6JXC ISWC : Member Work Identifier : 00000000084869" at bounding box center [230, 191] width 148 height 27
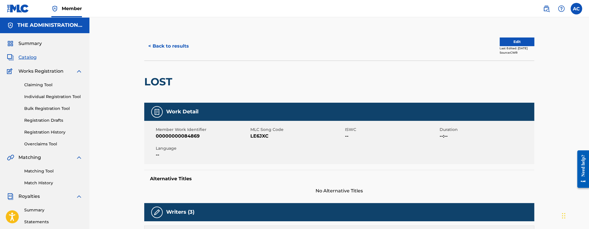
click at [172, 49] on button "< Back to results" at bounding box center [168, 46] width 49 height 14
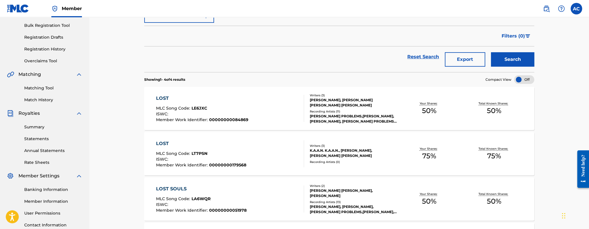
scroll to position [86, 0]
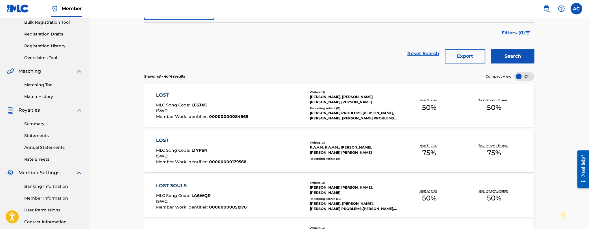
click at [338, 116] on div "KAIL PROBLEMS,JAMAAR,DJ HOPPA, KAIL PROBLEMS, DAYDAY, DJ HOPPA|JAMAAR|KAIL PROB…" at bounding box center [353, 115] width 87 height 10
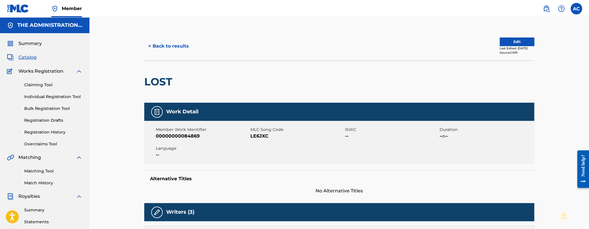
click at [181, 40] on button "< Back to results" at bounding box center [168, 46] width 49 height 14
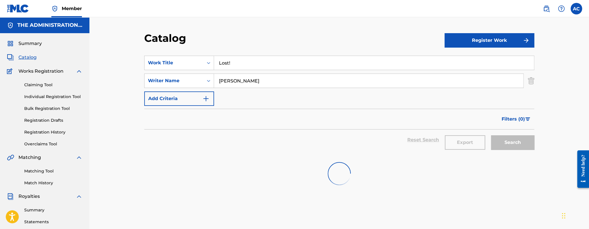
scroll to position [86, 0]
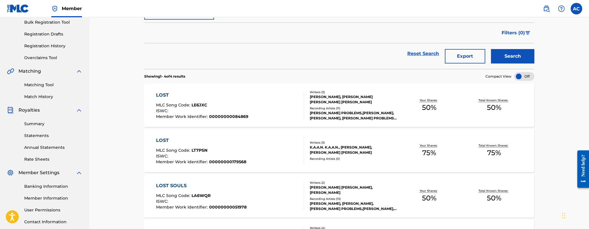
click at [208, 139] on div "LOST" at bounding box center [201, 140] width 90 height 7
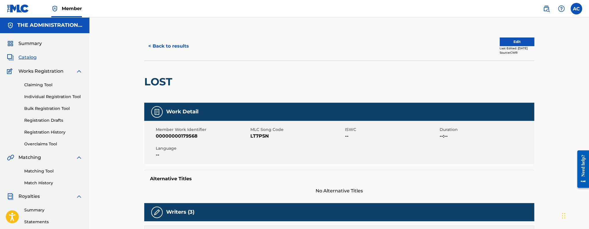
click at [528, 41] on button "Edit" at bounding box center [517, 42] width 35 height 9
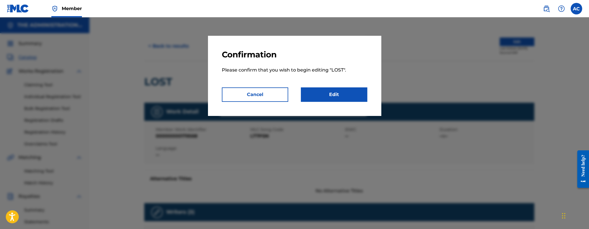
click at [344, 93] on link "Edit" at bounding box center [334, 94] width 66 height 14
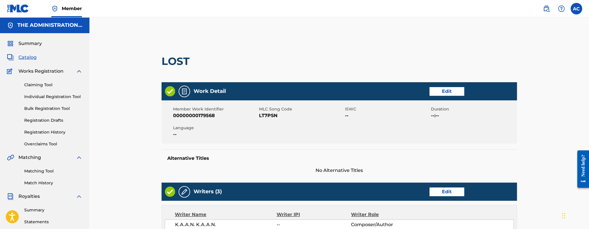
scroll to position [332, 0]
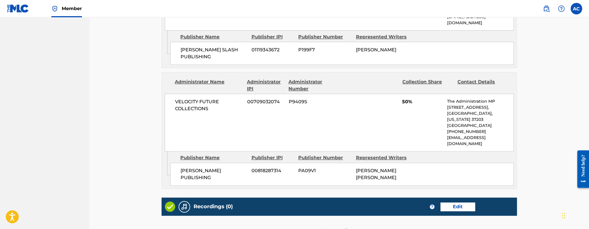
click at [458, 203] on link "Edit" at bounding box center [458, 207] width 35 height 9
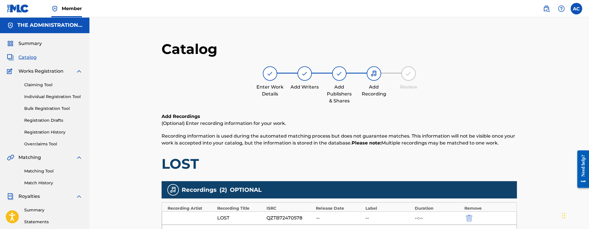
click at [33, 59] on span "Catalog" at bounding box center [27, 57] width 18 height 7
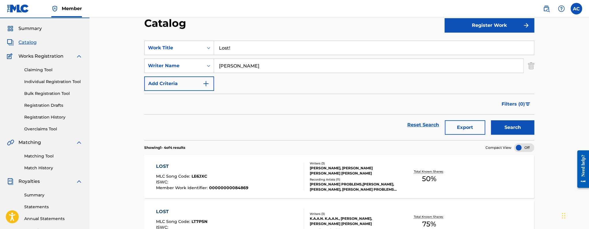
scroll to position [43, 0]
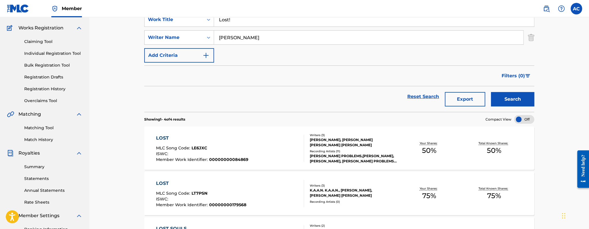
click at [288, 156] on div "LOST MLC Song Code : LE6JXC ISWC : Member Work Identifier : 00000000084869" at bounding box center [230, 148] width 148 height 27
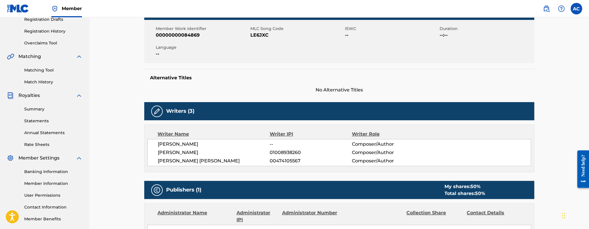
scroll to position [12, 0]
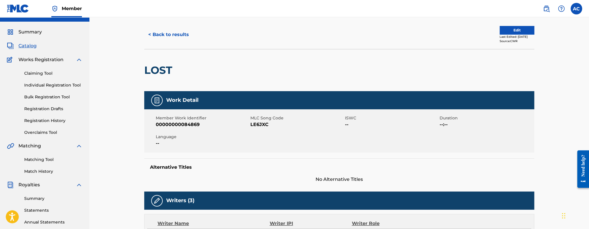
click at [260, 126] on span "LE6JXC" at bounding box center [296, 124] width 93 height 7
click at [158, 35] on button "< Back to results" at bounding box center [168, 34] width 49 height 14
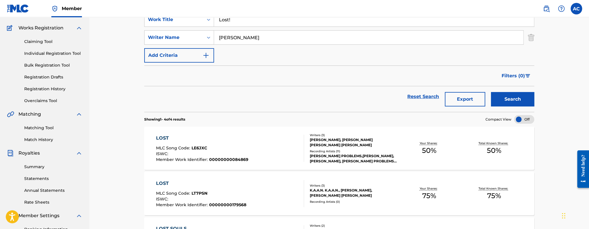
click at [244, 190] on div "LOST MLC Song Code : LT7PSN ISWC : Member Work Identifier : 00000000179568" at bounding box center [230, 193] width 148 height 27
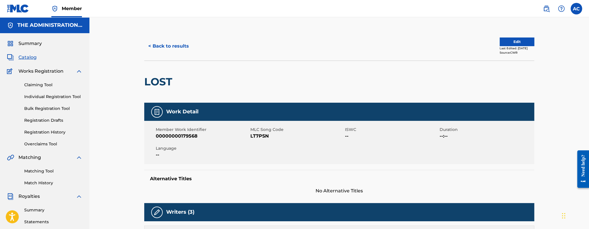
click at [258, 137] on span "LT7PSN" at bounding box center [296, 136] width 93 height 7
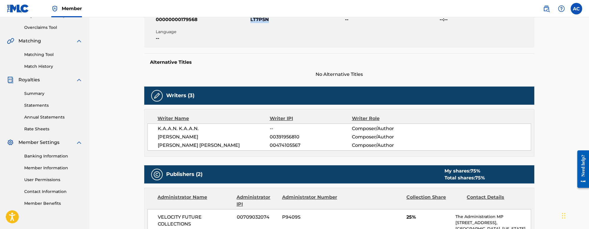
scroll to position [2, 0]
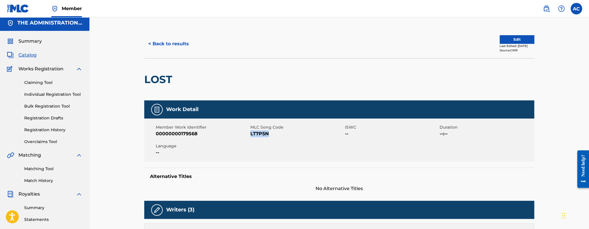
click at [159, 48] on button "< Back to results" at bounding box center [168, 44] width 49 height 14
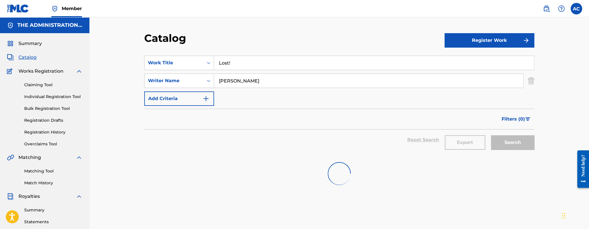
click at [233, 61] on input "Lost!" at bounding box center [374, 63] width 320 height 14
paste input "OCAL WEED MAN"
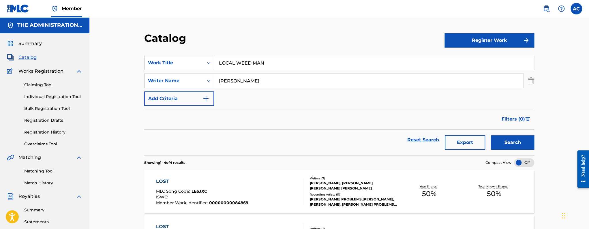
type input "LOCAL WEED MAN"
click at [491, 135] on button "Search" at bounding box center [512, 142] width 43 height 14
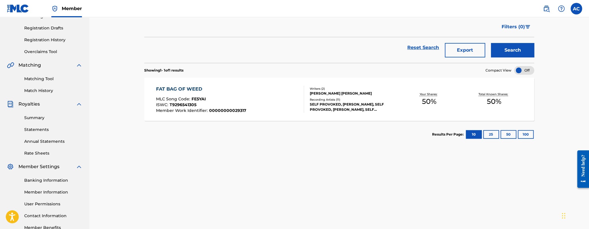
scroll to position [44, 0]
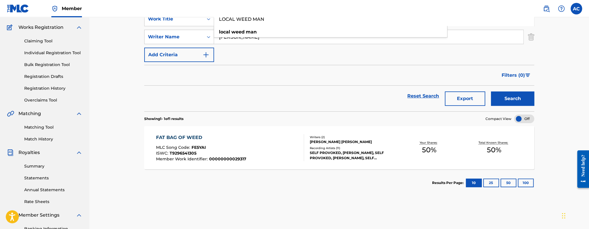
click at [338, 150] on div "Recording Artists ( 11 )" at bounding box center [353, 148] width 87 height 4
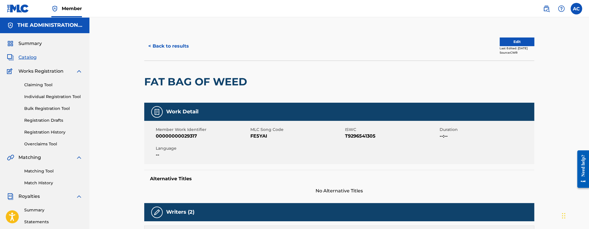
click at [524, 42] on button "Edit" at bounding box center [517, 42] width 35 height 9
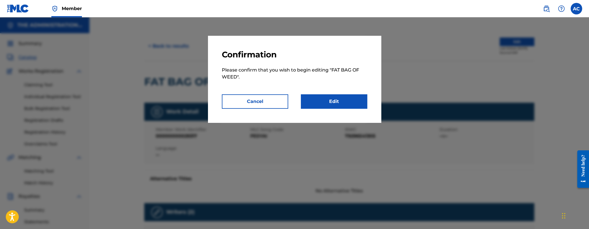
click at [358, 104] on link "Edit" at bounding box center [334, 101] width 66 height 14
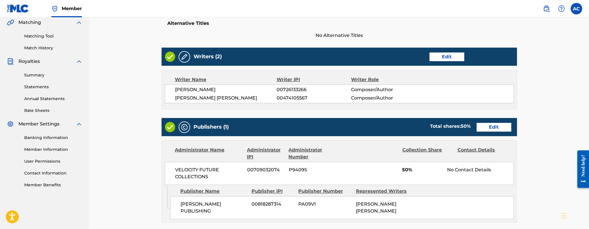
scroll to position [252, 0]
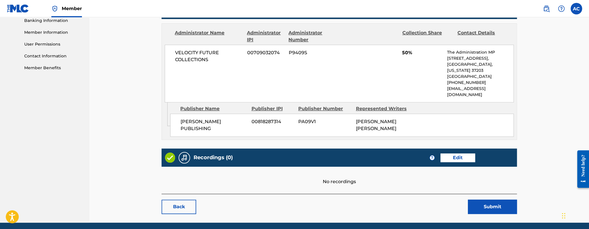
click at [456, 159] on link "Edit" at bounding box center [458, 157] width 35 height 9
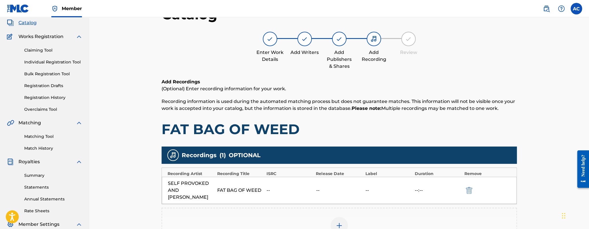
scroll to position [2, 0]
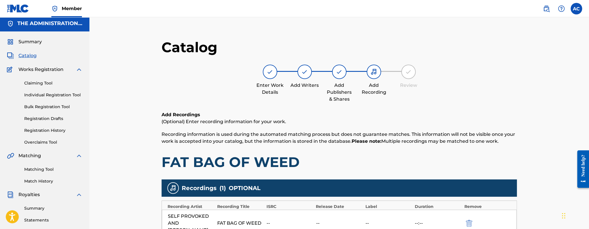
click at [37, 57] on div "Catalog" at bounding box center [45, 55] width 76 height 7
click at [29, 58] on span "Catalog" at bounding box center [27, 55] width 18 height 7
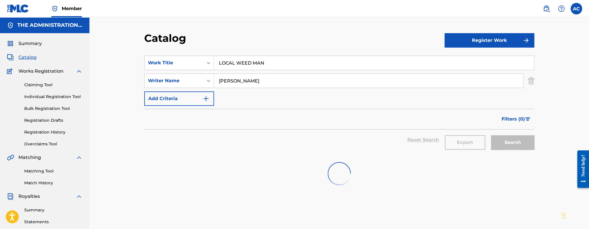
click at [265, 59] on input "LOCAL WEED MAN" at bounding box center [374, 63] width 320 height 14
paste input "Transformer"
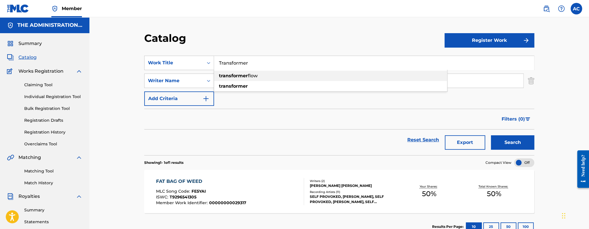
click at [233, 79] on div "transformer flow" at bounding box center [330, 76] width 233 height 10
type input "transformer flow"
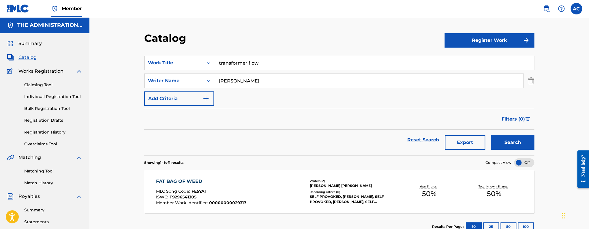
click at [236, 80] on input "Lee Gresh" at bounding box center [368, 81] width 309 height 14
click at [225, 83] on input "Lee Gresh" at bounding box center [368, 81] width 309 height 14
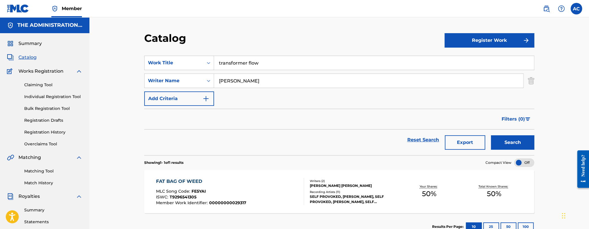
click at [225, 83] on input "Lee Gresh" at bounding box center [368, 81] width 309 height 14
paste input "ParkerMalik"
type input "ParkerMalik"
click at [271, 65] on input "transformer flow" at bounding box center [374, 63] width 320 height 14
type input "transformer"
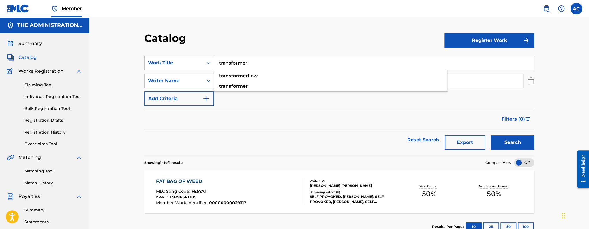
click at [491, 135] on button "Search" at bounding box center [512, 142] width 43 height 14
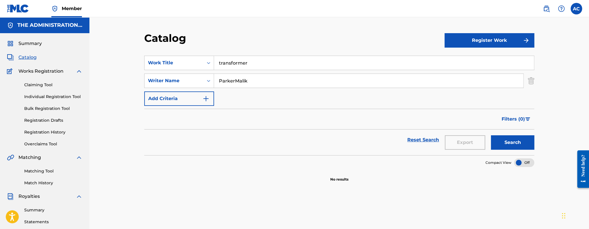
click at [234, 81] on input "ParkerMalik" at bounding box center [368, 81] width 309 height 14
type input "Parker Malik"
click at [491, 135] on button "Search" at bounding box center [512, 142] width 43 height 14
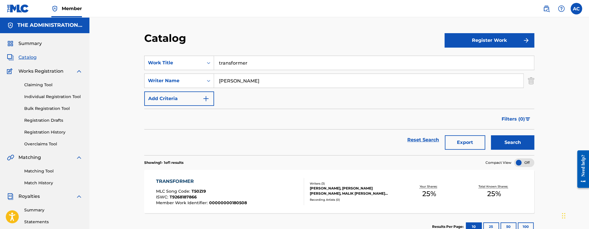
click at [249, 183] on div "TRANSFORMER MLC Song Code : T50ZI9 ISWC : T9268187866 Member Work Identifier : …" at bounding box center [230, 191] width 148 height 27
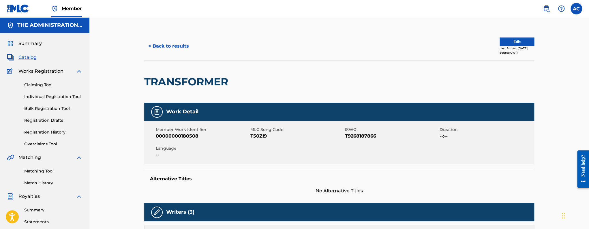
click at [517, 38] on button "Edit" at bounding box center [517, 42] width 35 height 9
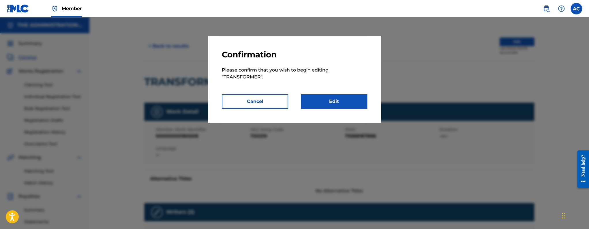
click at [331, 102] on link "Edit" at bounding box center [334, 101] width 66 height 14
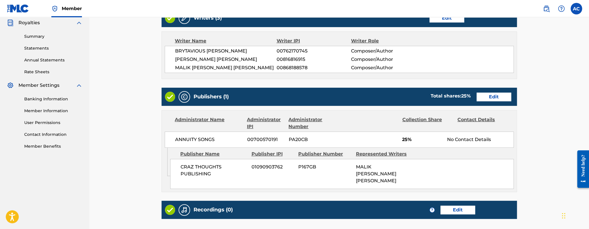
scroll to position [240, 0]
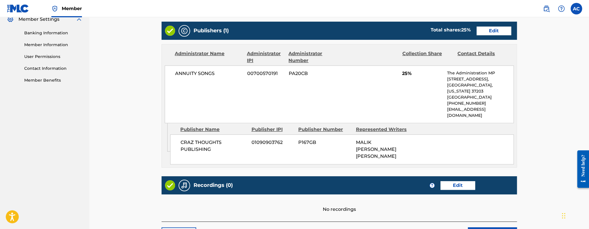
click at [455, 176] on div "Recordings (0) ? Edit" at bounding box center [339, 185] width 355 height 18
click at [454, 181] on link "Edit" at bounding box center [458, 185] width 35 height 9
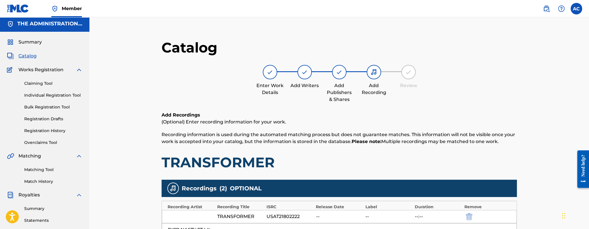
scroll to position [2, 0]
click at [202, 160] on h1 "TRANSFORMER" at bounding box center [339, 161] width 355 height 17
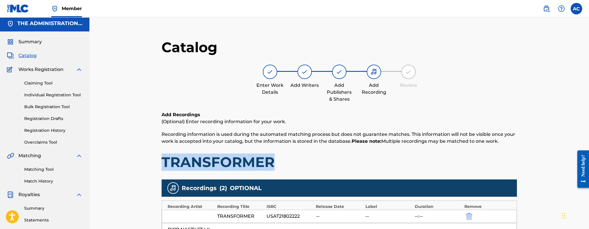
click at [202, 160] on h1 "TRANSFORMER" at bounding box center [339, 161] width 355 height 17
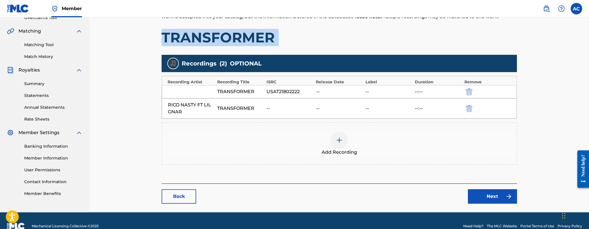
scroll to position [137, 0]
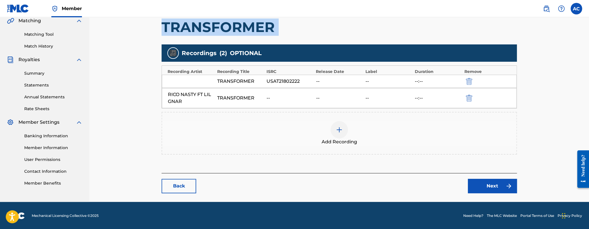
click at [181, 187] on link "Back" at bounding box center [179, 186] width 35 height 14
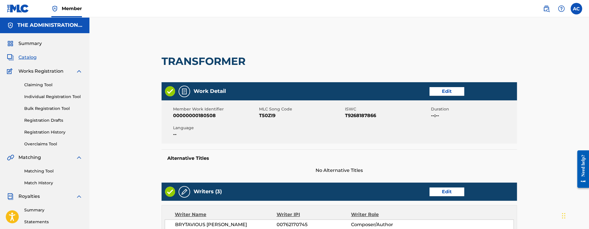
click at [261, 115] on span "T50ZI9" at bounding box center [301, 115] width 85 height 7
